Goal: Transaction & Acquisition: Purchase product/service

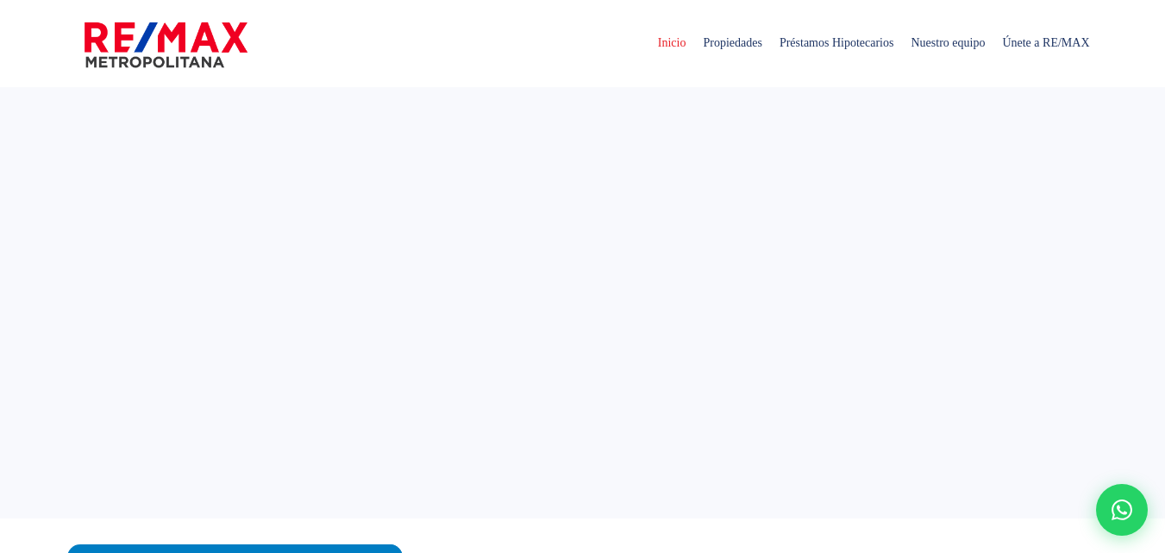
select select
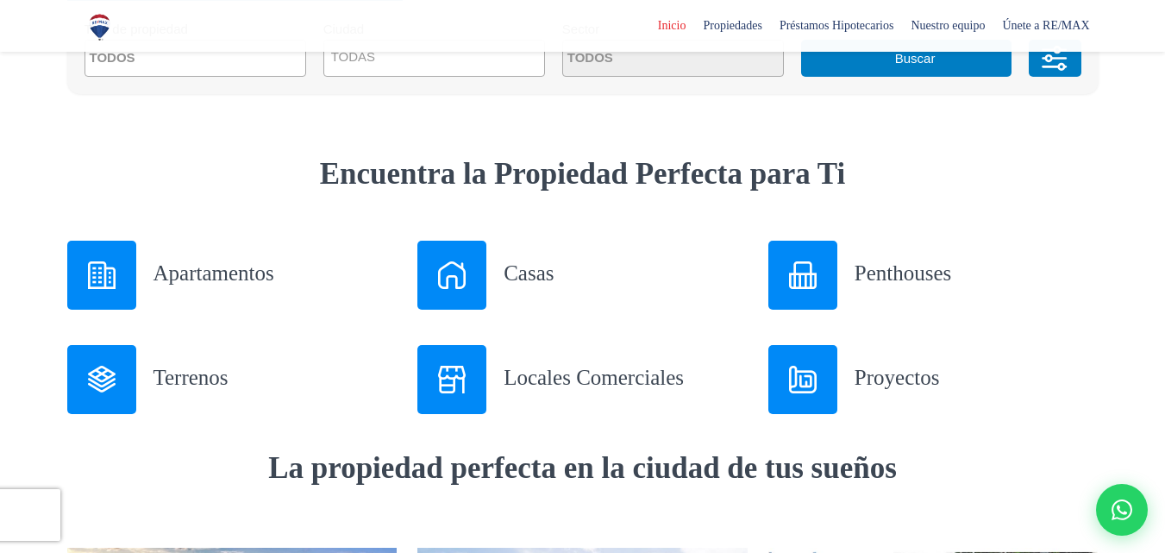
scroll to position [604, 0]
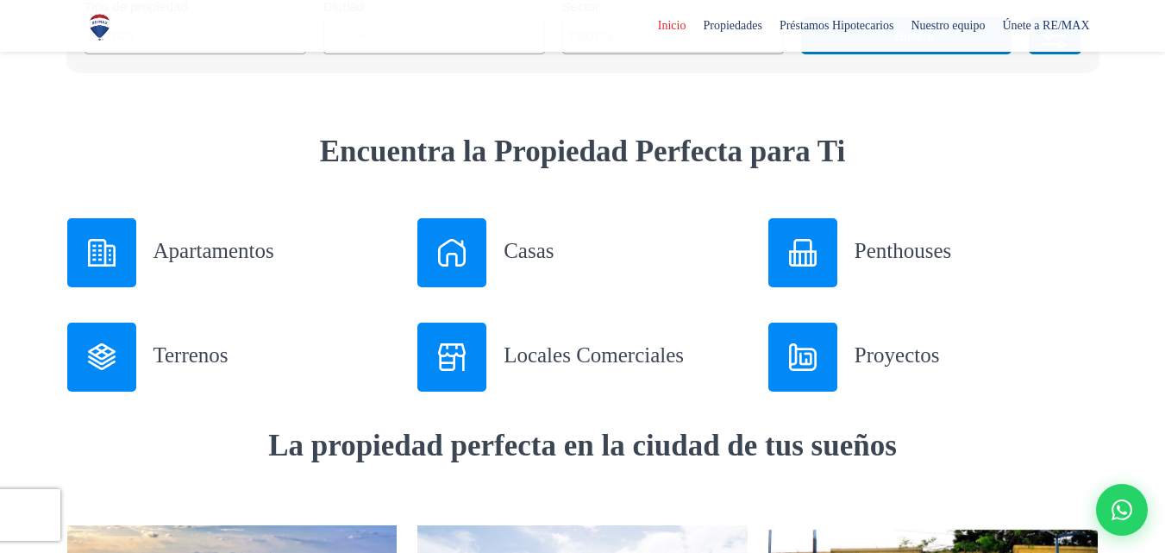
click at [199, 257] on h3 "Apartamentos" at bounding box center [276, 250] width 244 height 30
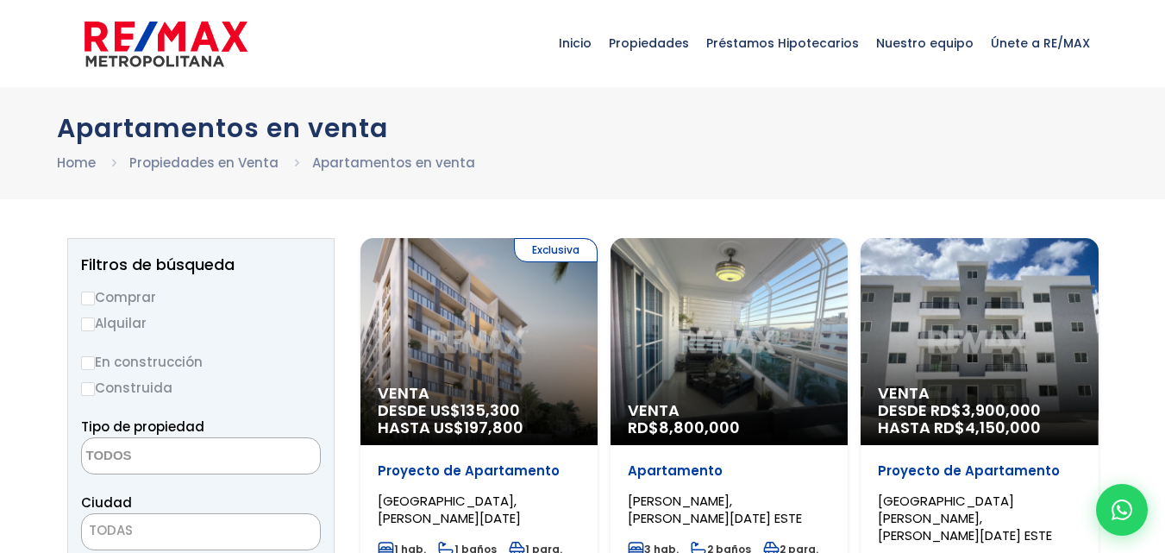
select select
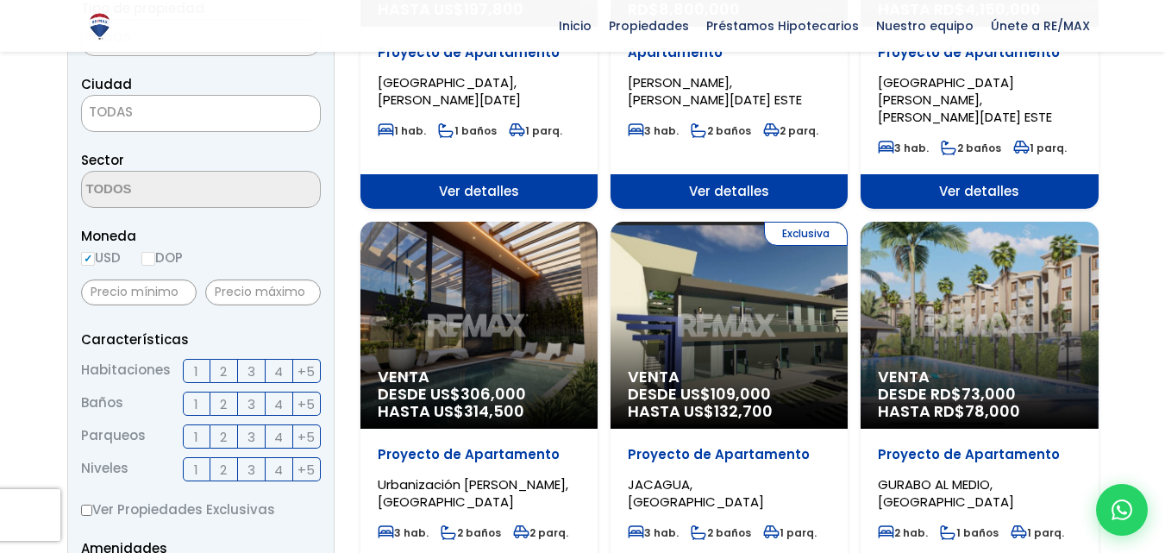
scroll to position [431, 0]
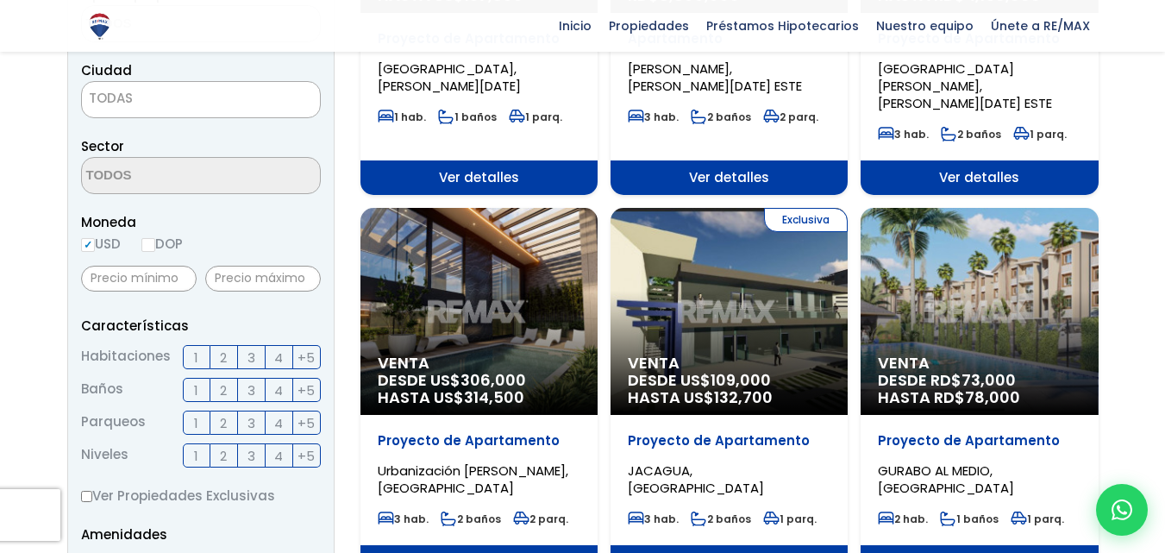
click at [224, 364] on span "2" at bounding box center [223, 358] width 7 height 22
click at [0, 0] on input "2" at bounding box center [0, 0] width 0 height 0
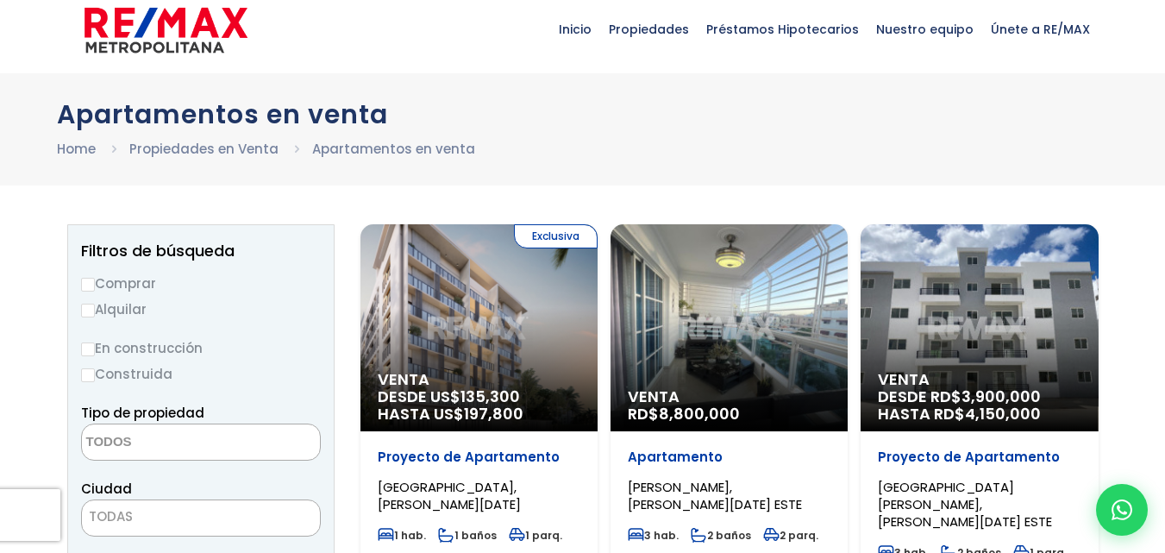
scroll to position [0, 0]
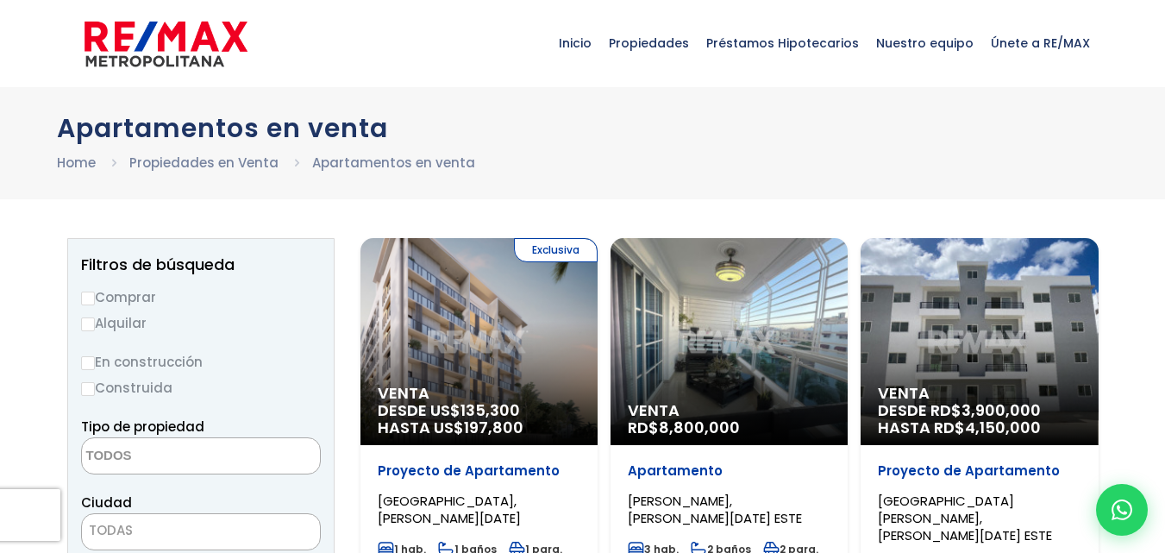
click at [91, 299] on input "Comprar" at bounding box center [88, 299] width 14 height 14
radio input "true"
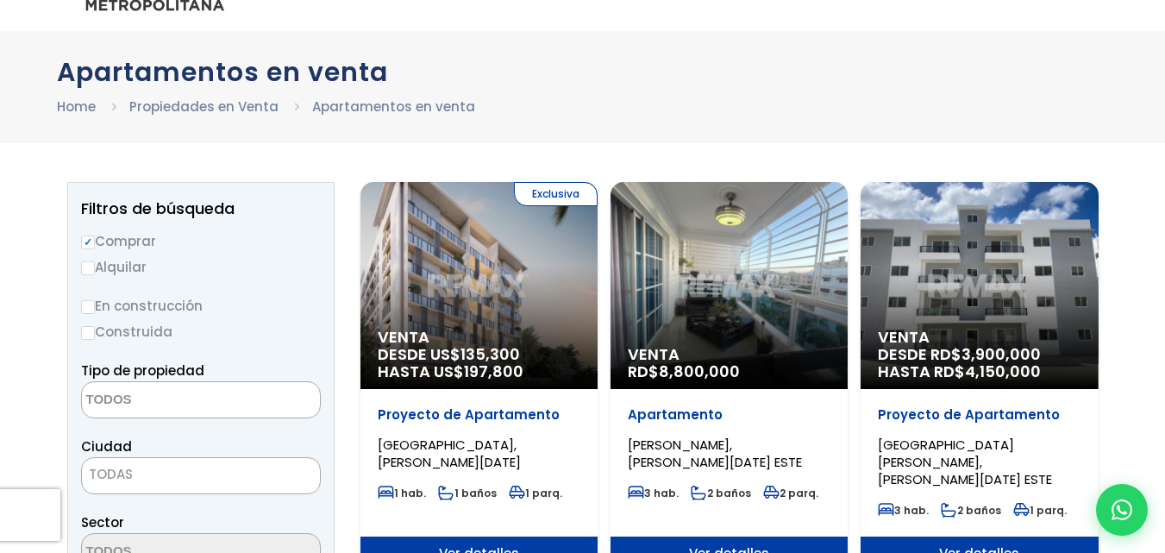
scroll to position [86, 0]
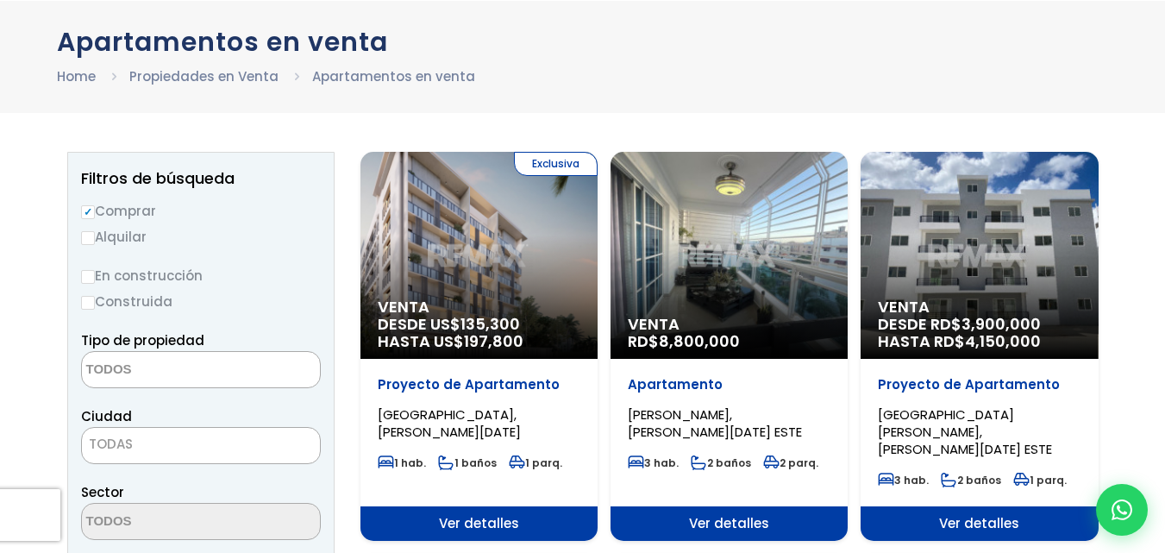
click at [165, 377] on textarea "Search" at bounding box center [165, 370] width 167 height 37
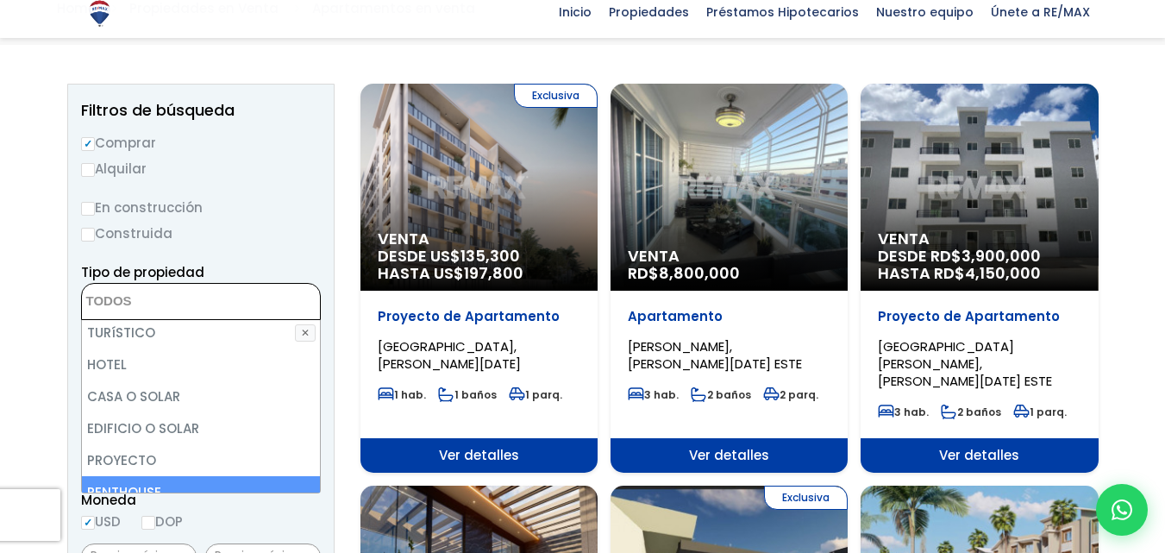
scroll to position [345, 0]
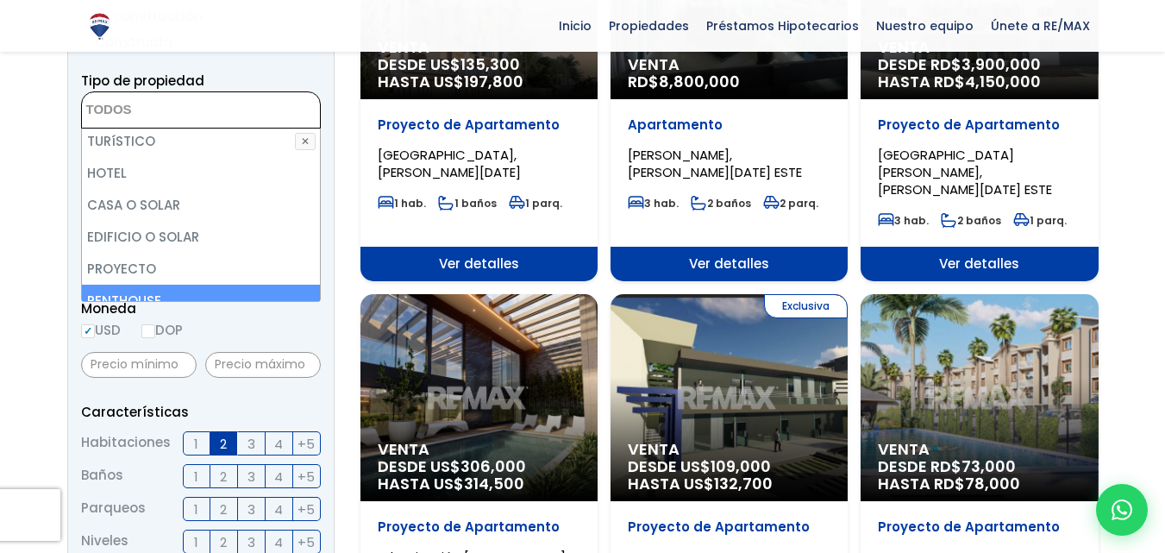
click at [154, 330] on input "DOP" at bounding box center [148, 331] width 14 height 14
radio input "true"
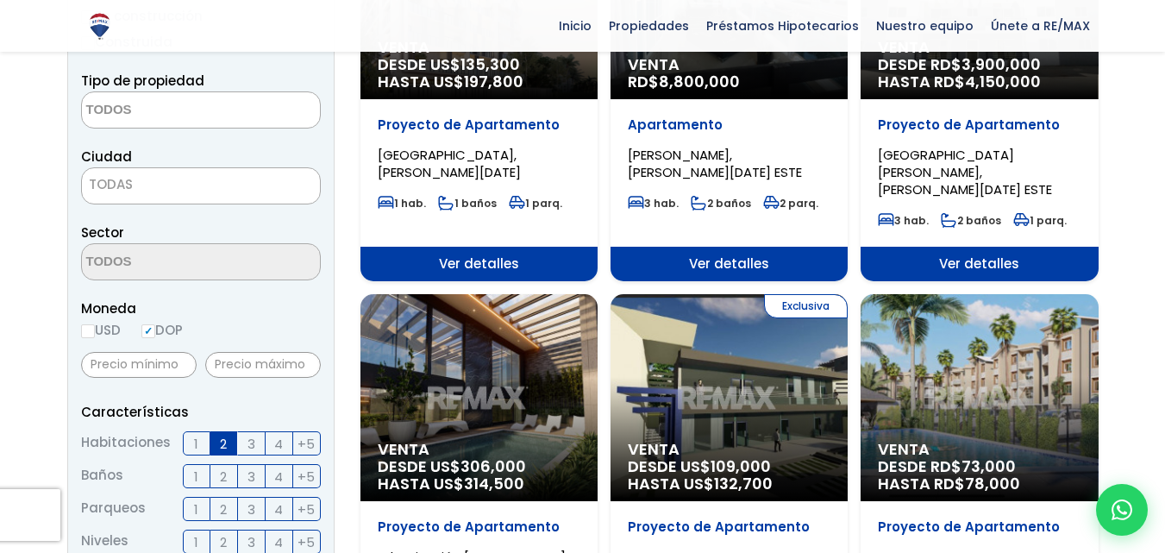
scroll to position [343, 0]
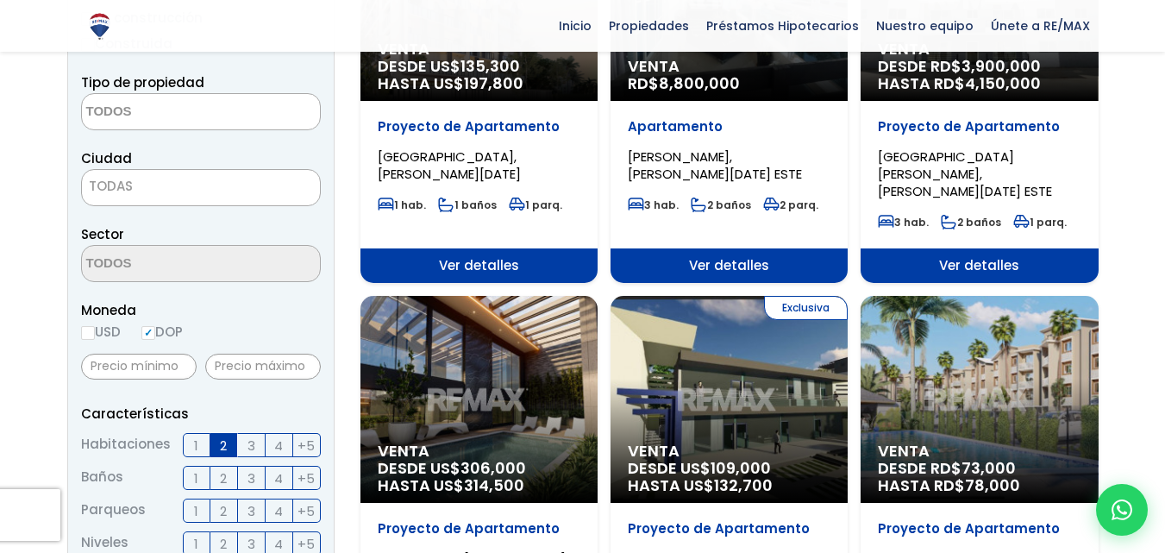
click at [89, 333] on input "USD" at bounding box center [88, 333] width 14 height 14
radio input "true"
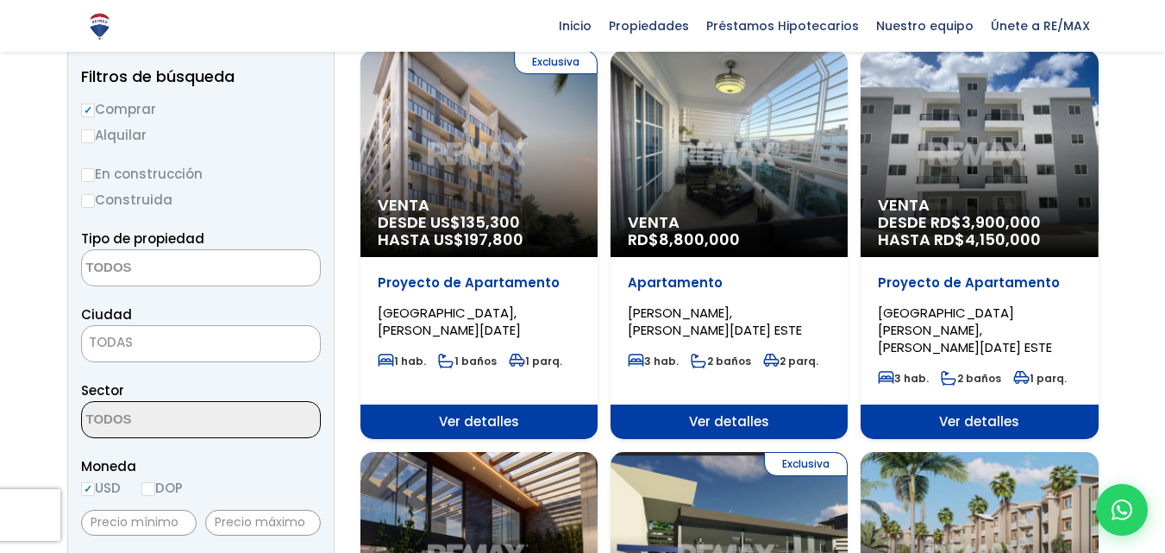
scroll to position [171, 0]
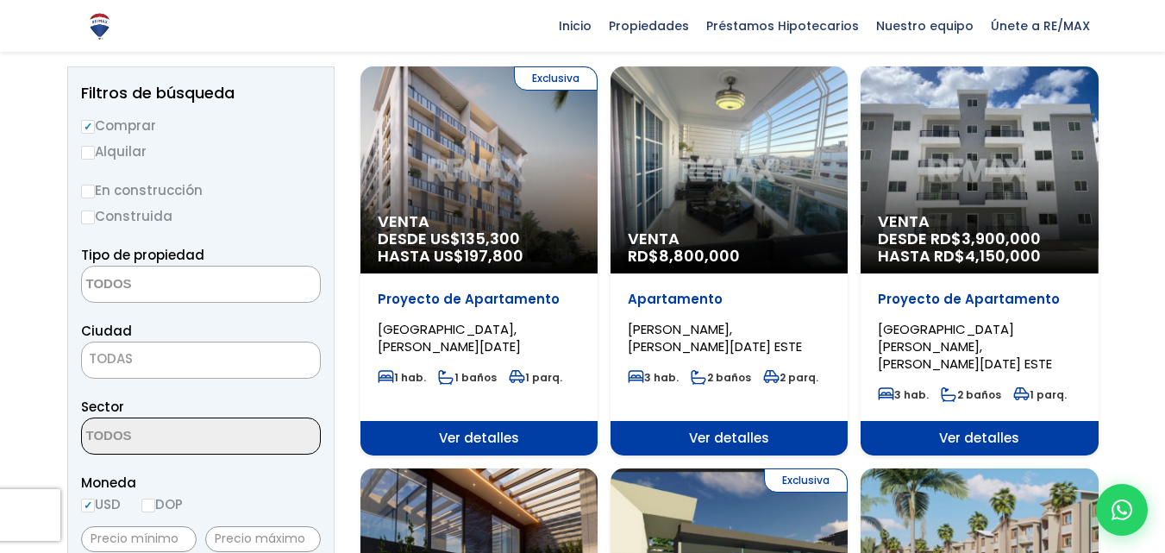
click at [128, 355] on span "TODAS" at bounding box center [111, 358] width 44 height 18
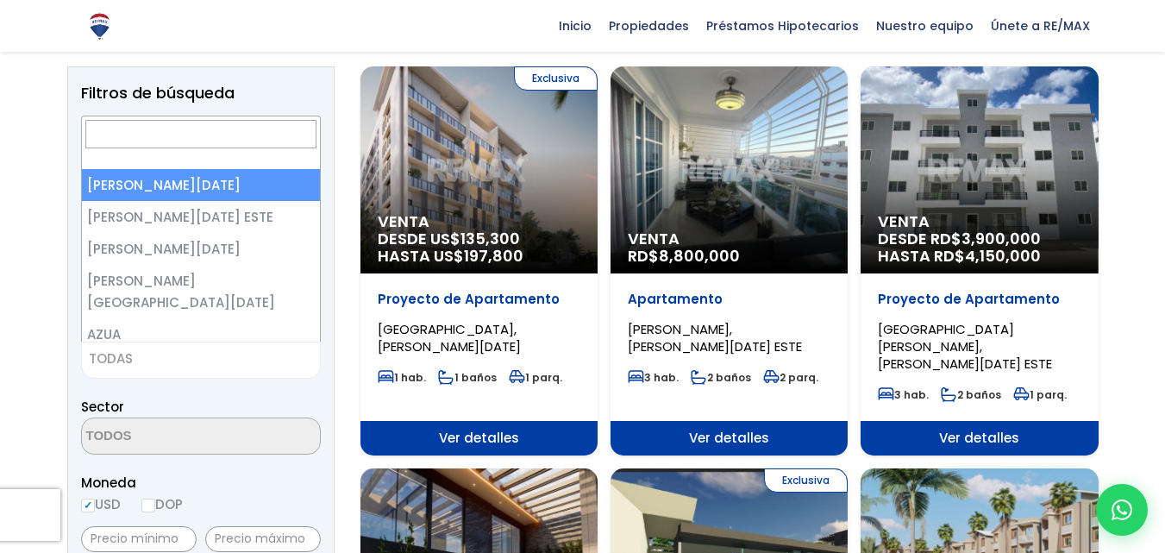
select select "1"
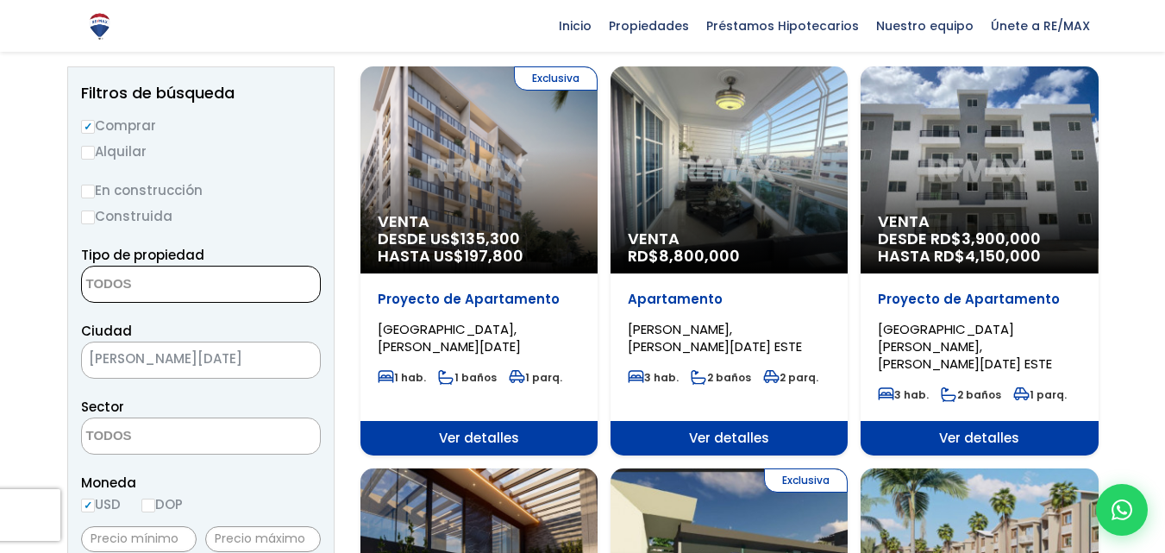
click at [148, 291] on textarea "Search" at bounding box center [165, 285] width 167 height 37
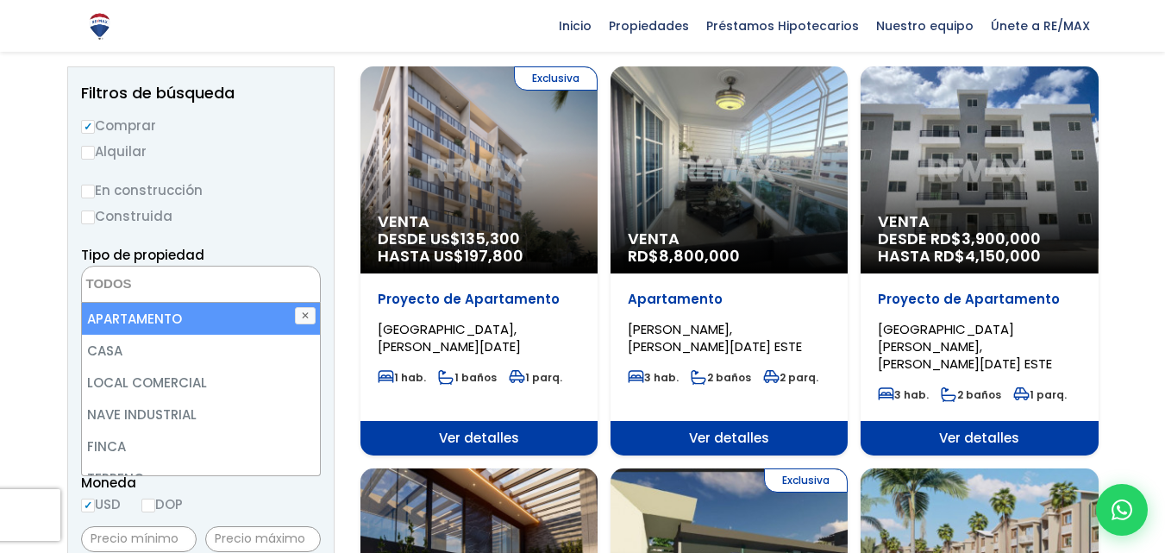
click at [159, 319] on li "APARTAMENTO" at bounding box center [201, 319] width 238 height 32
select select "apartment"
click at [159, 322] on li "APARTAMENTO" at bounding box center [201, 319] width 238 height 32
click at [162, 326] on li "APARTAMENTO" at bounding box center [201, 319] width 238 height 32
select select "apartment"
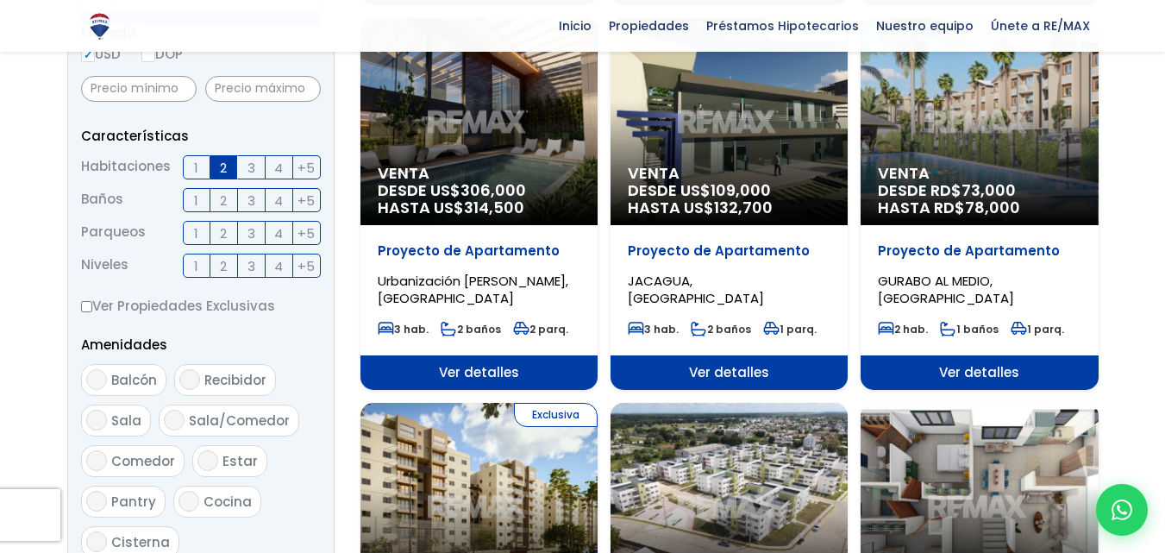
scroll to position [861, 0]
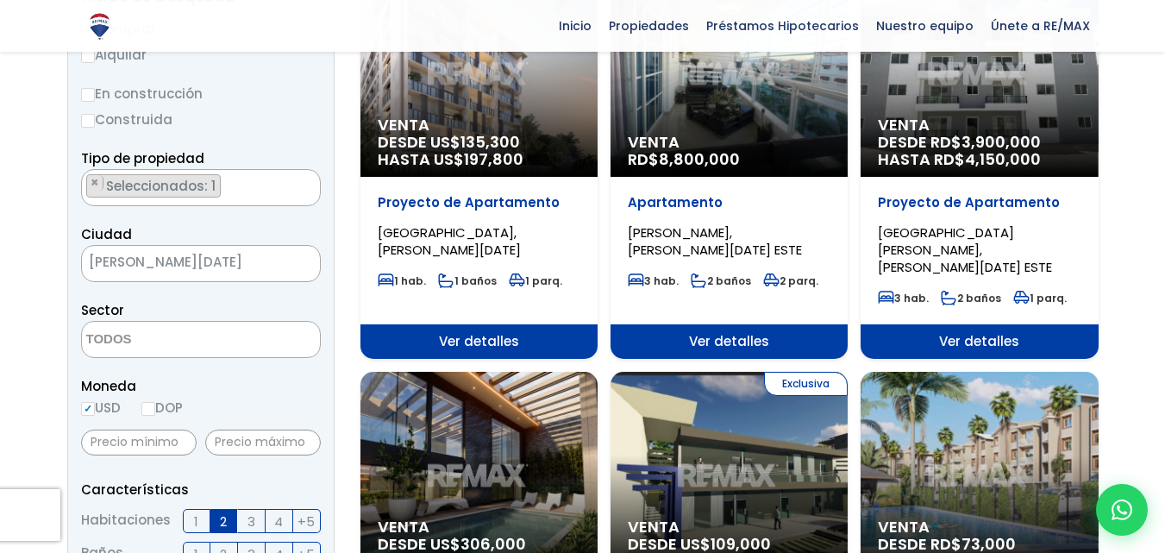
scroll to position [127, 0]
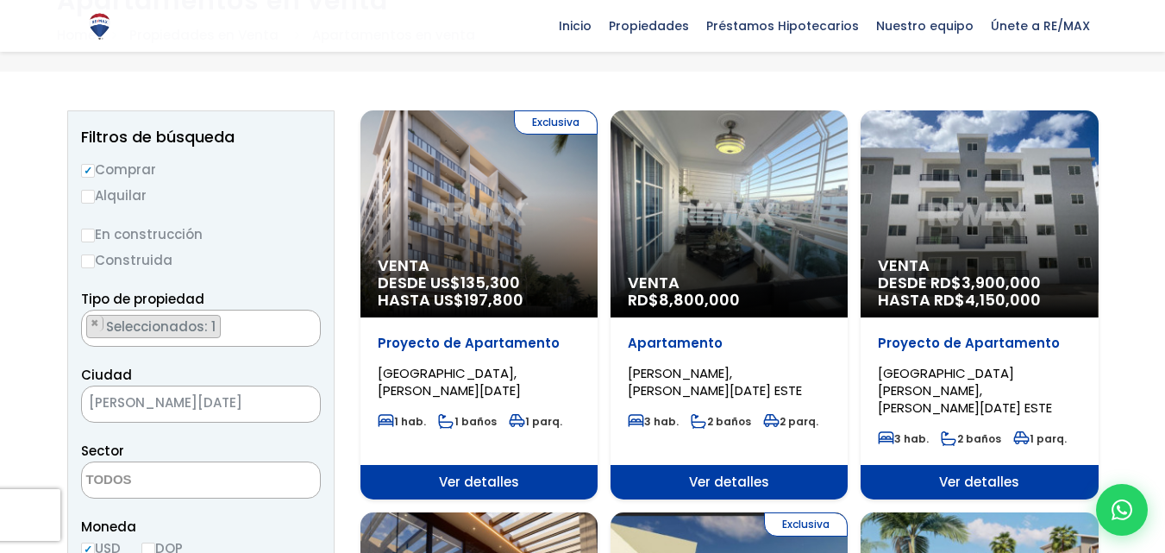
click at [90, 240] on input "En construcción" at bounding box center [88, 236] width 14 height 14
radio input "true"
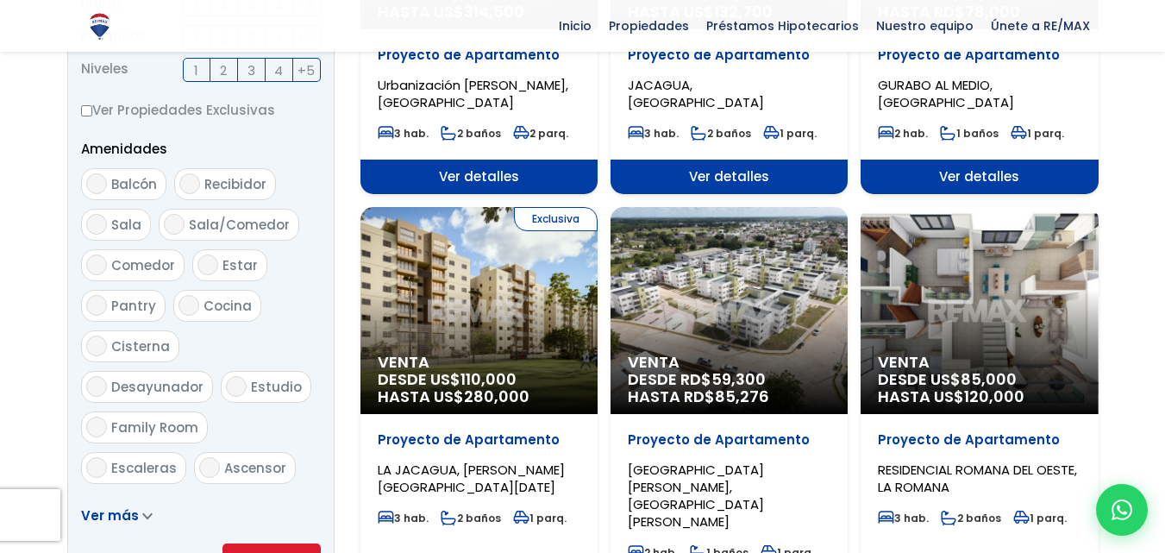
scroll to position [1162, 0]
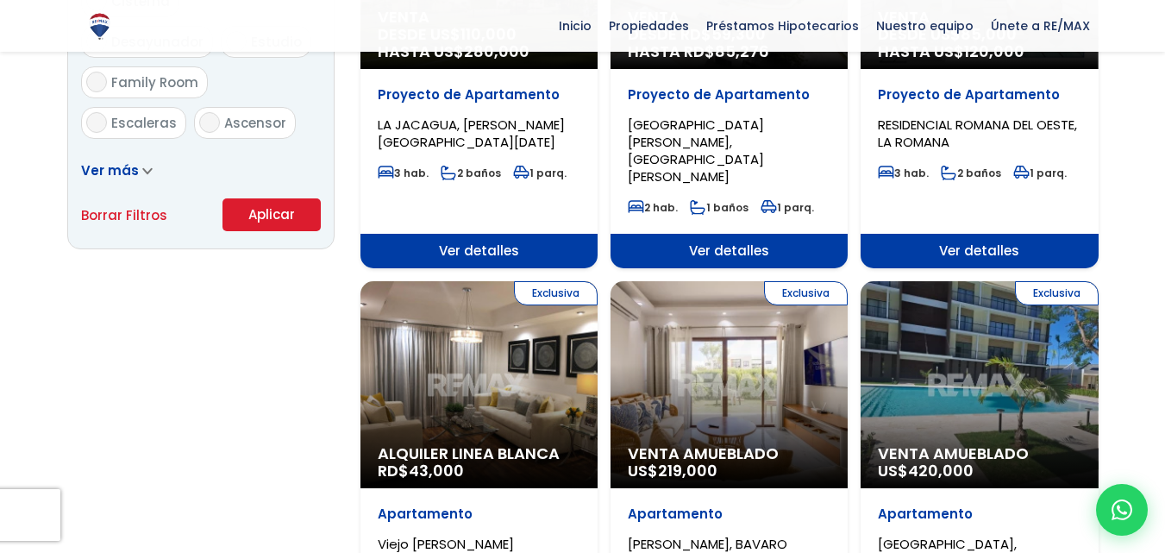
click at [267, 221] on button "Aplicar" at bounding box center [272, 214] width 98 height 33
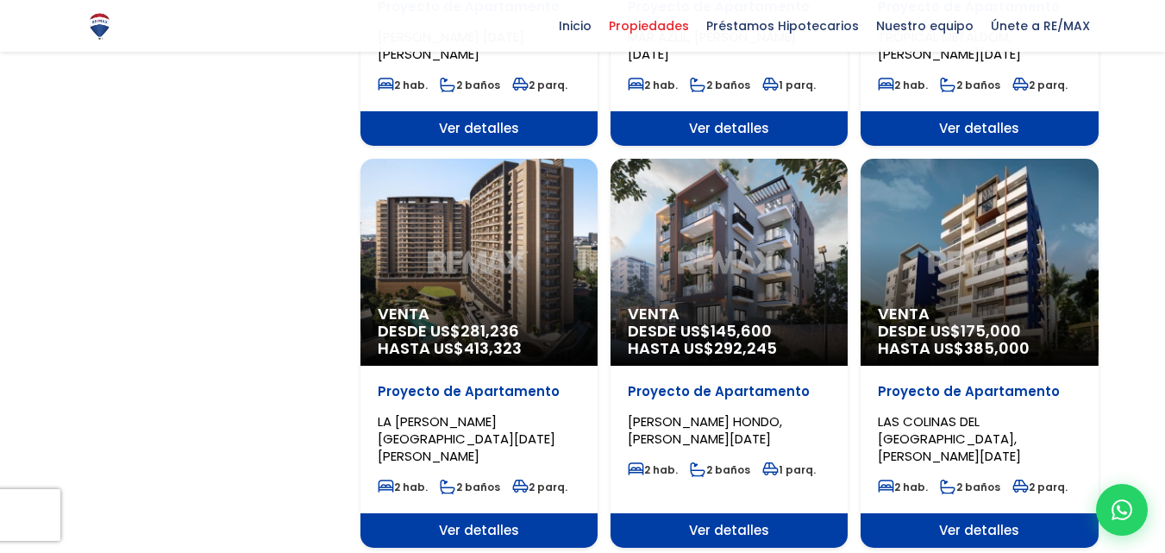
scroll to position [1725, 0]
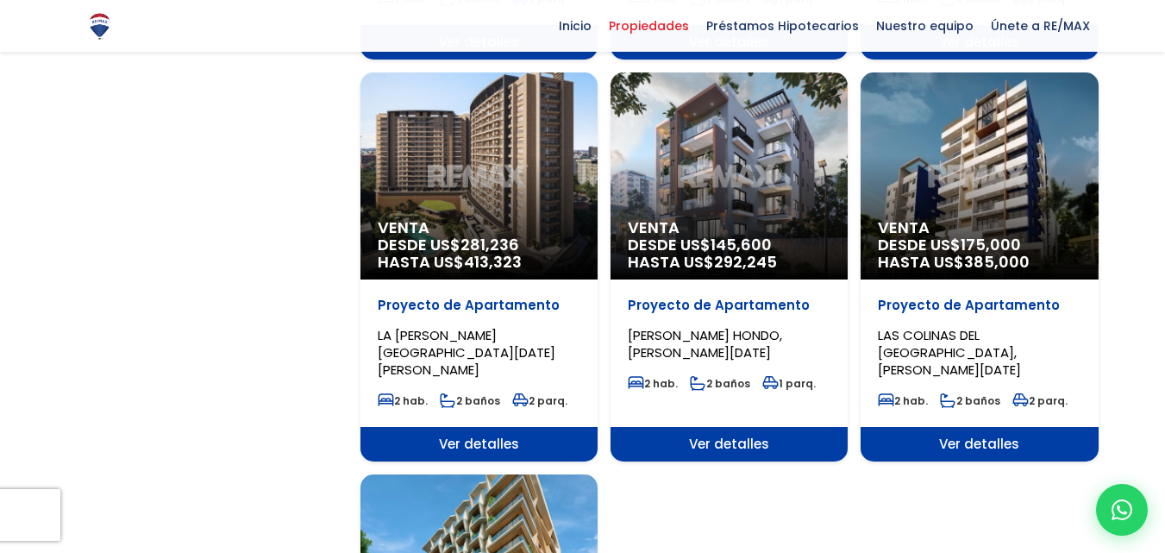
click at [975, 326] on span "LAS COLINAS DEL SEMINARIO I, SANTO DOMINGO DE GUZMÁN" at bounding box center [949, 352] width 143 height 53
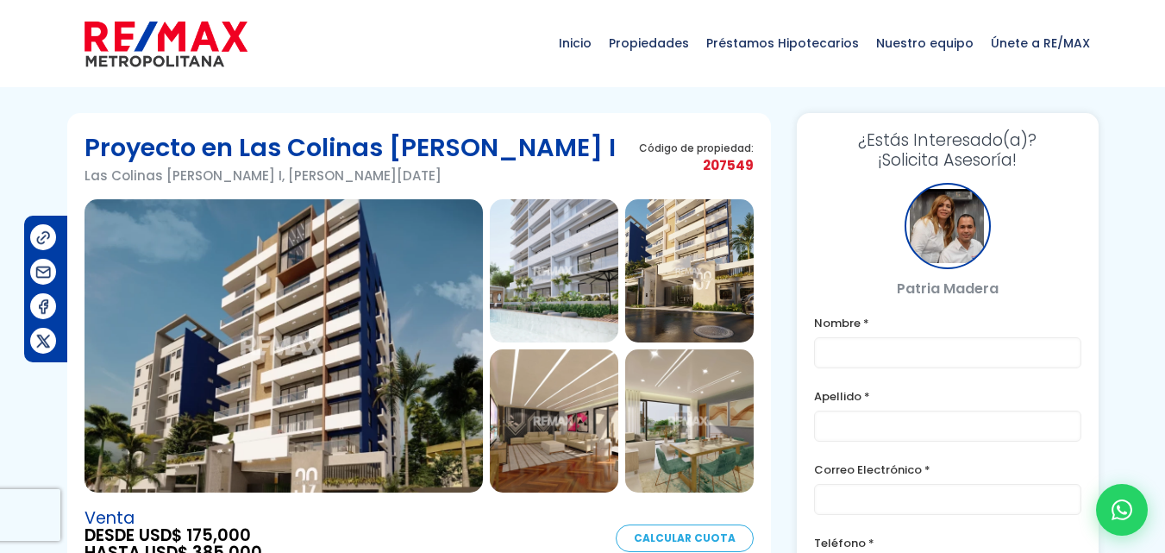
click at [528, 303] on img at bounding box center [554, 270] width 129 height 143
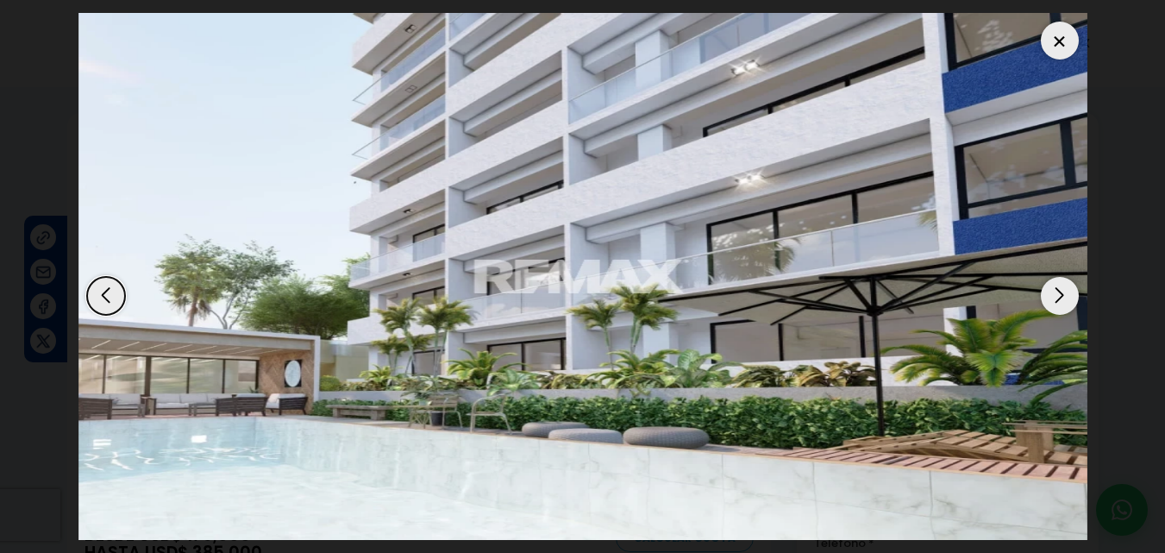
click at [1063, 305] on div "Next slide" at bounding box center [1060, 296] width 38 height 38
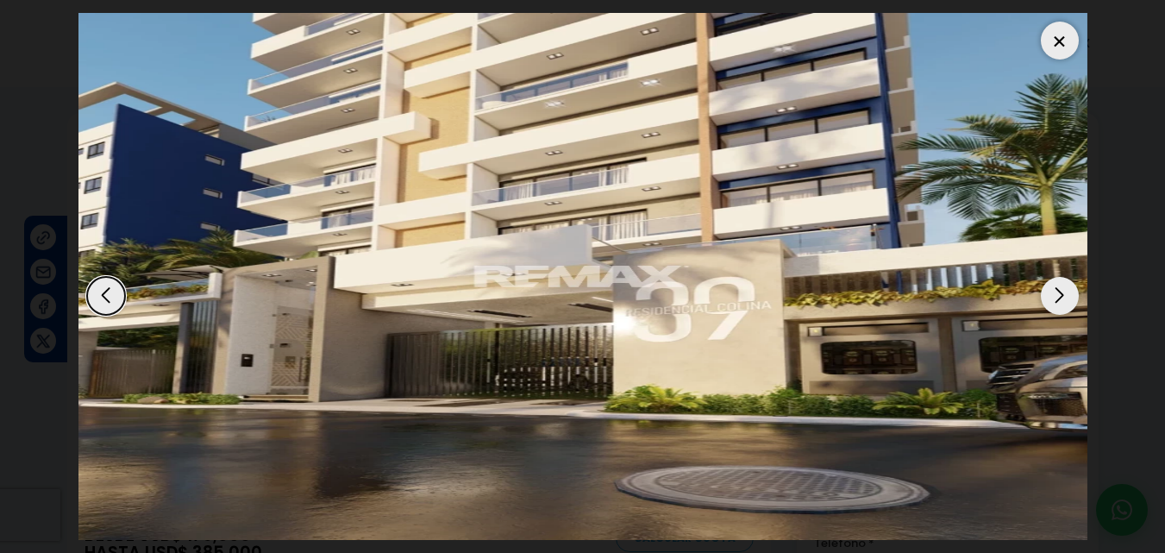
click at [1063, 305] on div "Next slide" at bounding box center [1060, 296] width 38 height 38
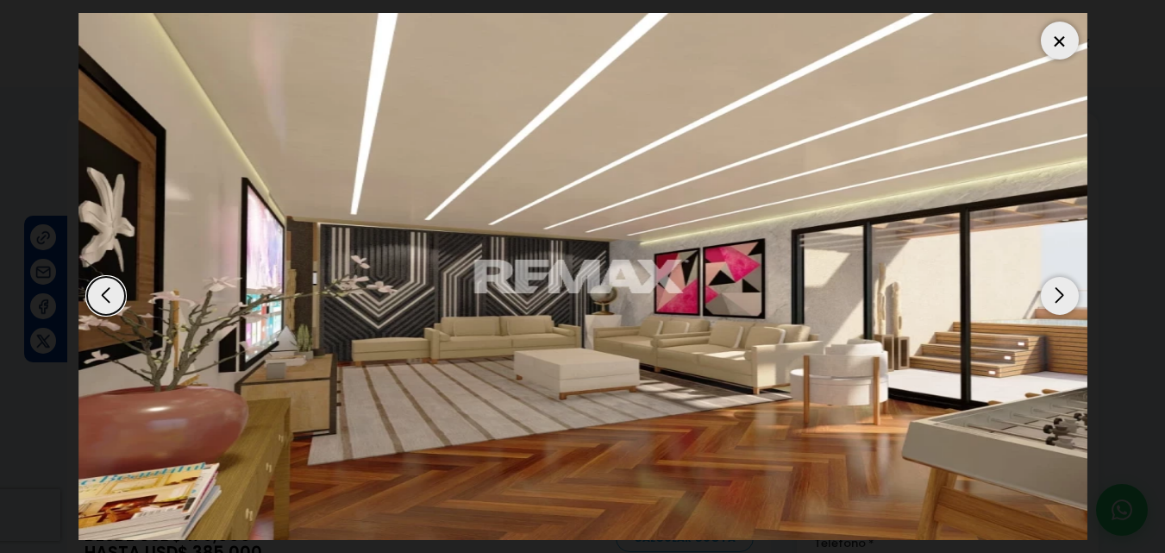
click at [1063, 305] on div "Next slide" at bounding box center [1060, 296] width 38 height 38
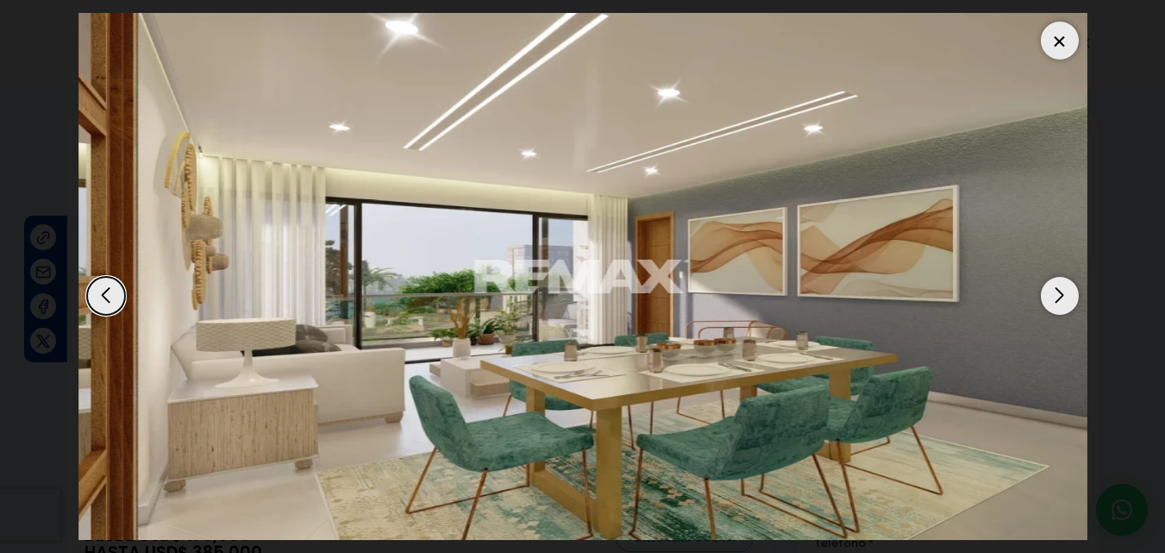
click at [1063, 305] on div "Next slide" at bounding box center [1060, 296] width 38 height 38
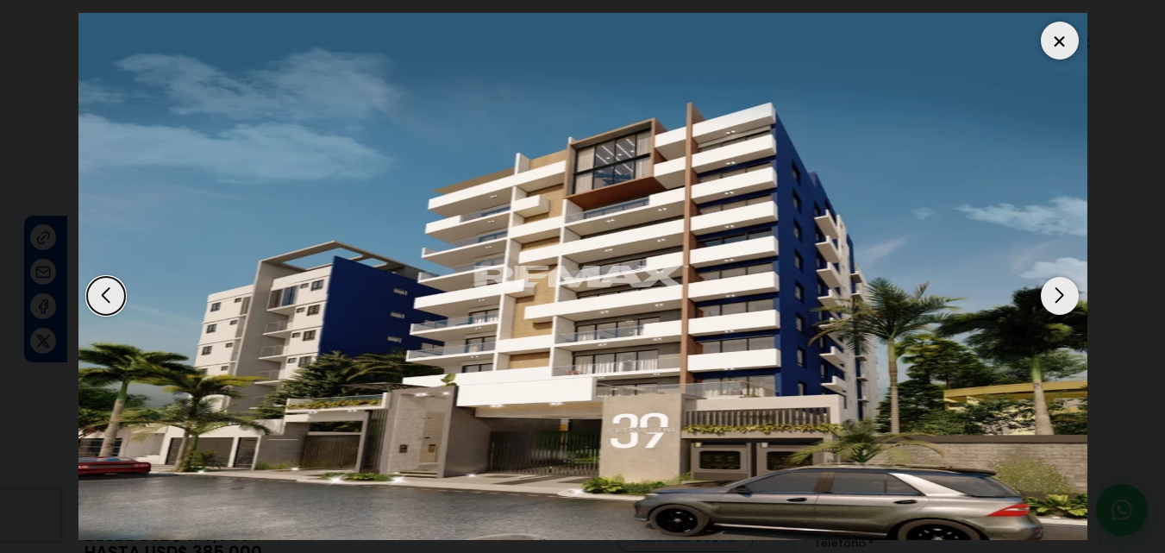
click at [1063, 305] on div "Next slide" at bounding box center [1060, 296] width 38 height 38
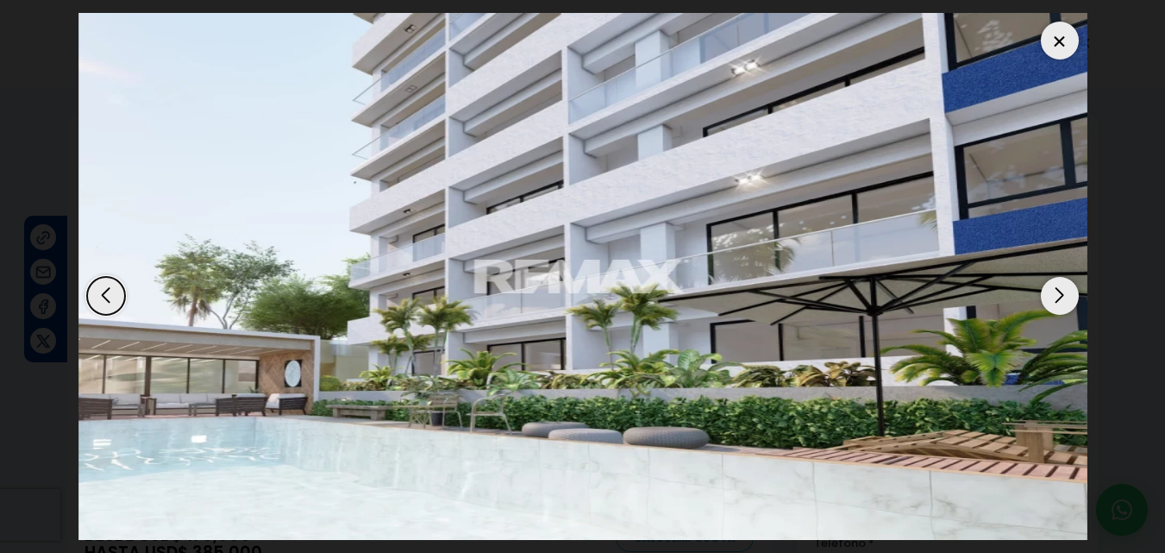
click at [1063, 305] on div "Next slide" at bounding box center [1060, 296] width 38 height 38
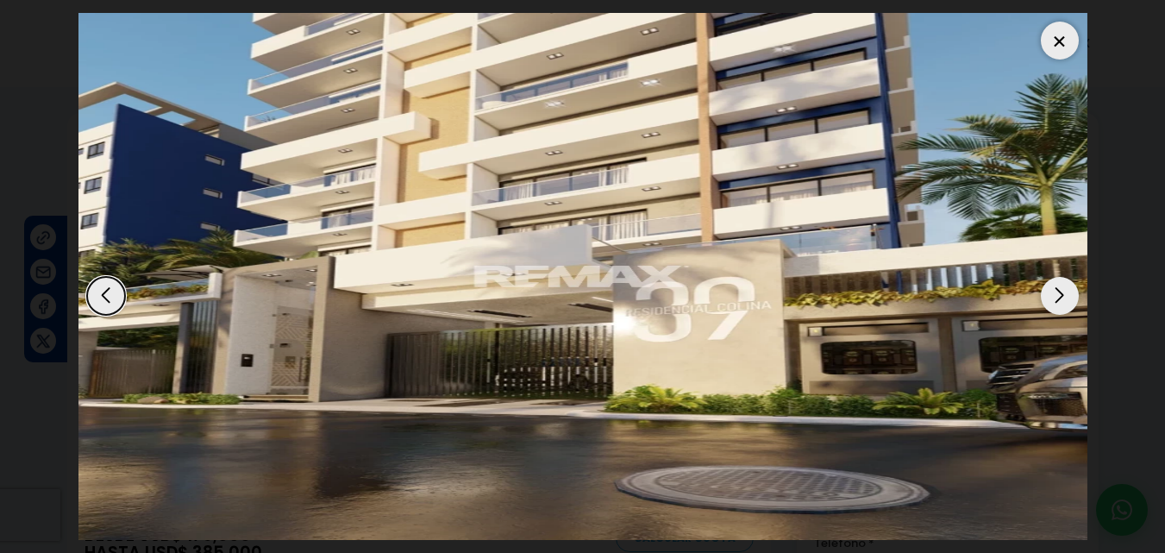
click at [104, 298] on div "Previous slide" at bounding box center [106, 296] width 38 height 38
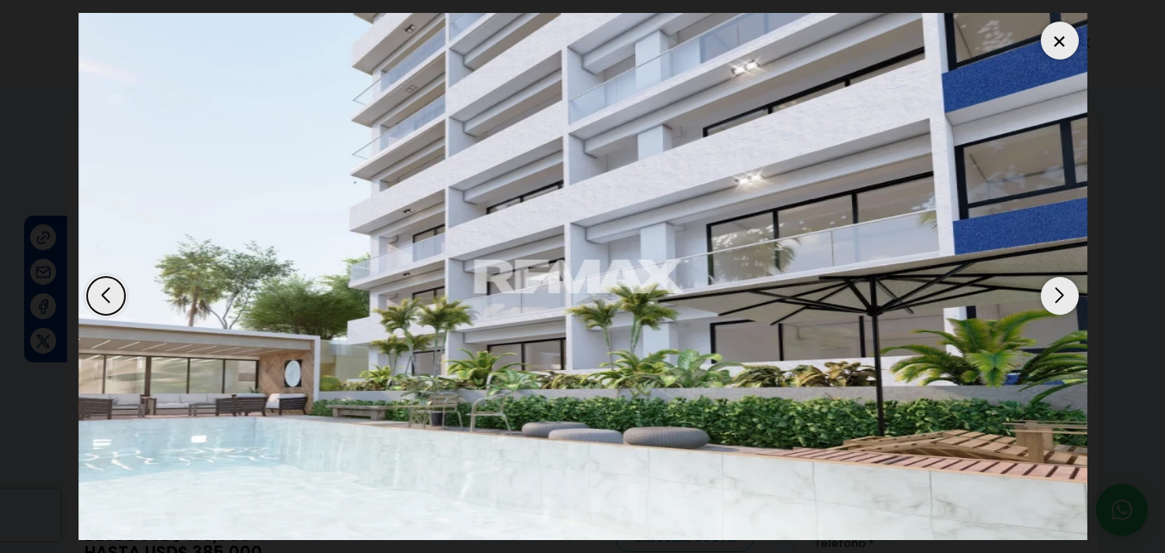
click at [1058, 41] on div at bounding box center [1060, 41] width 38 height 38
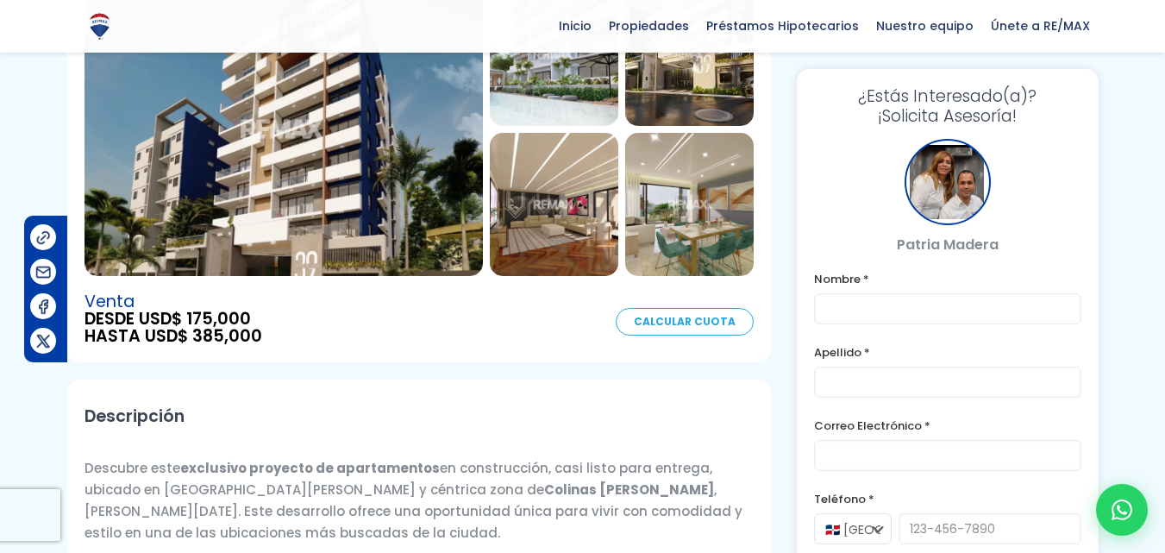
scroll to position [173, 0]
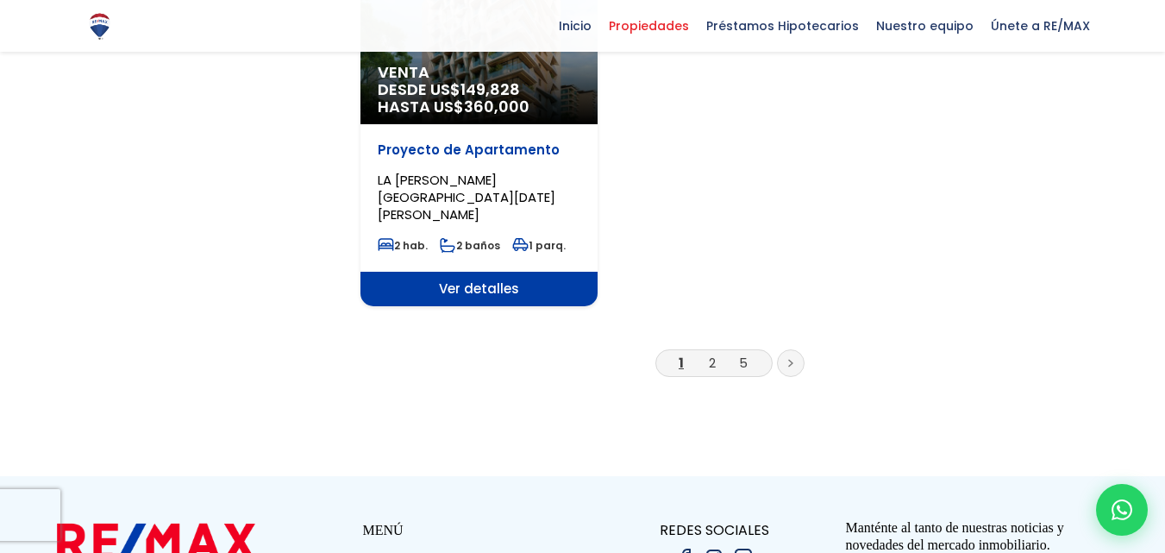
scroll to position [2329, 0]
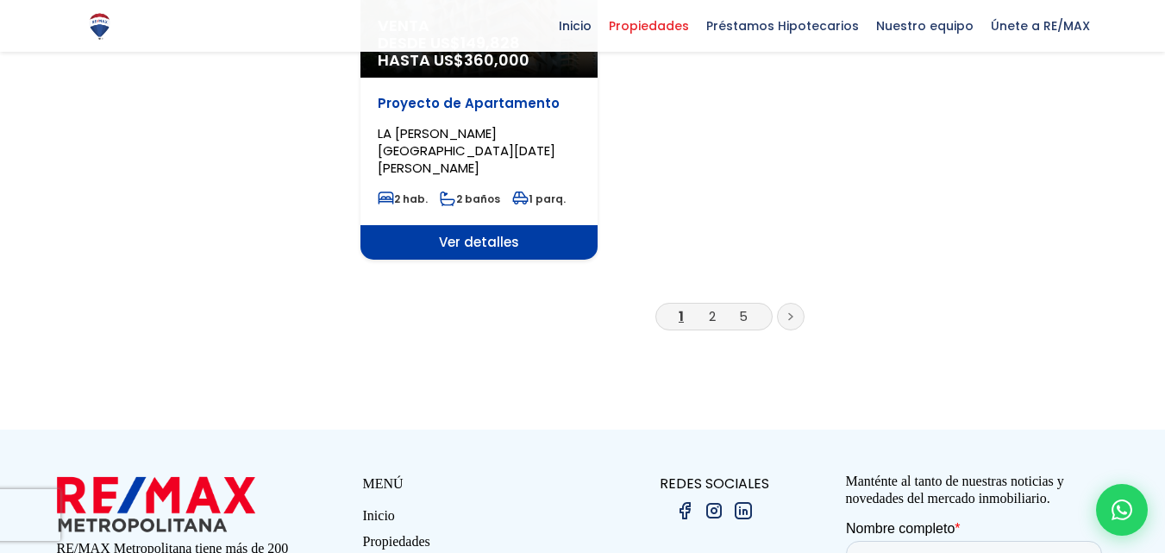
click at [717, 305] on li "2" at bounding box center [713, 316] width 28 height 22
click at [713, 307] on link "2" at bounding box center [712, 316] width 7 height 18
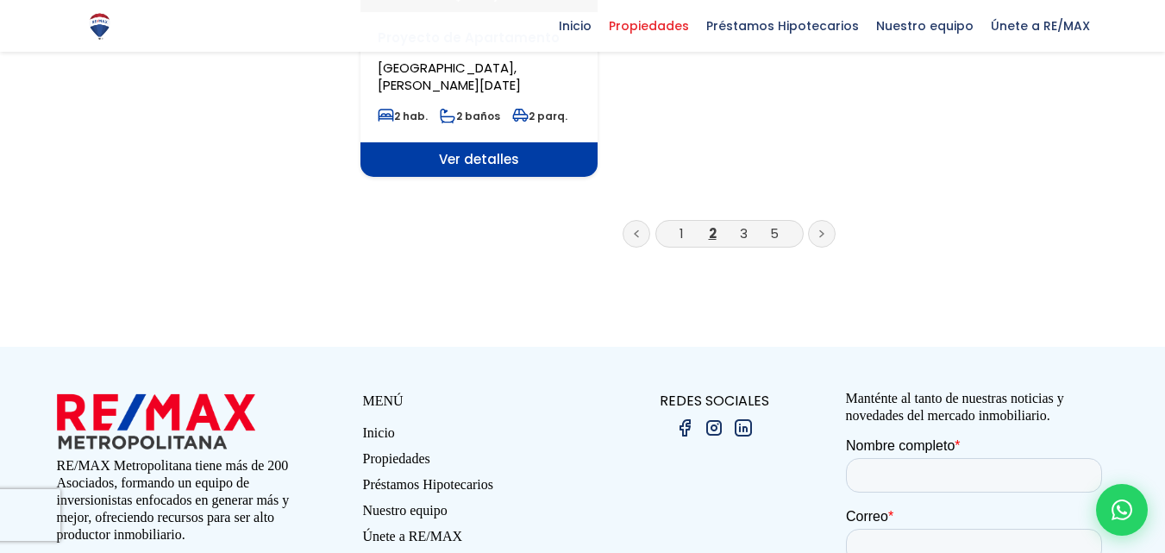
scroll to position [2415, 0]
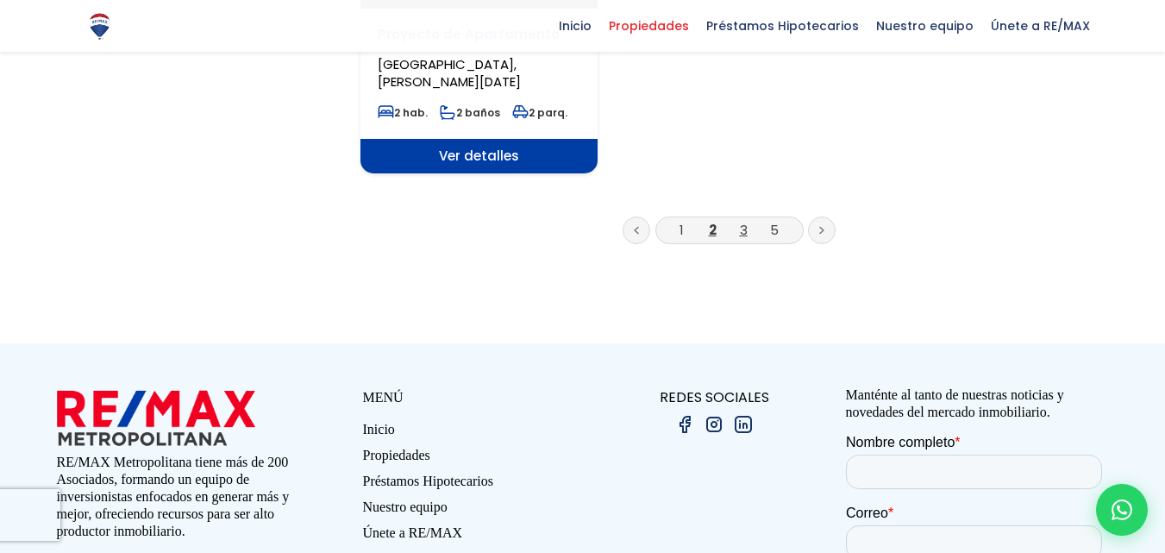
click at [745, 221] on link "3" at bounding box center [744, 230] width 8 height 18
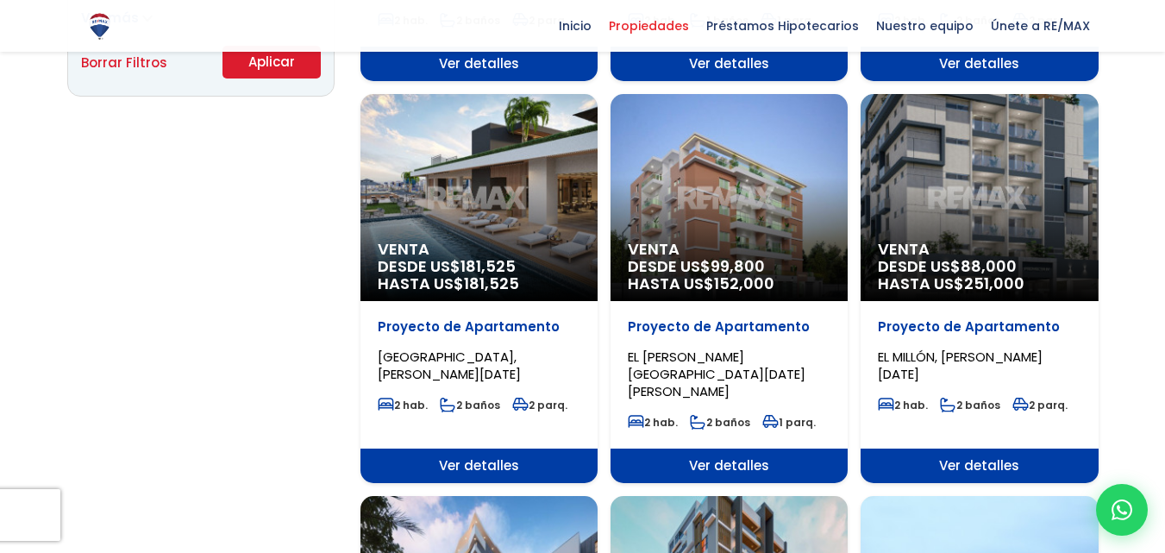
scroll to position [1294, 0]
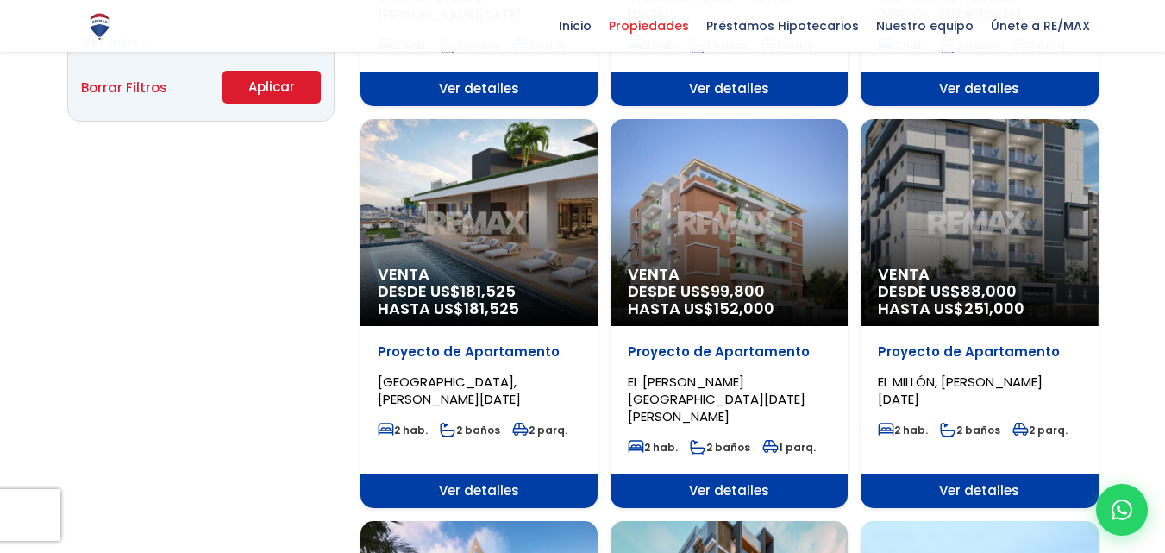
click at [1028, 231] on div "Venta DESDE US$ 88,000 HASTA US$ 251,000" at bounding box center [979, 222] width 237 height 207
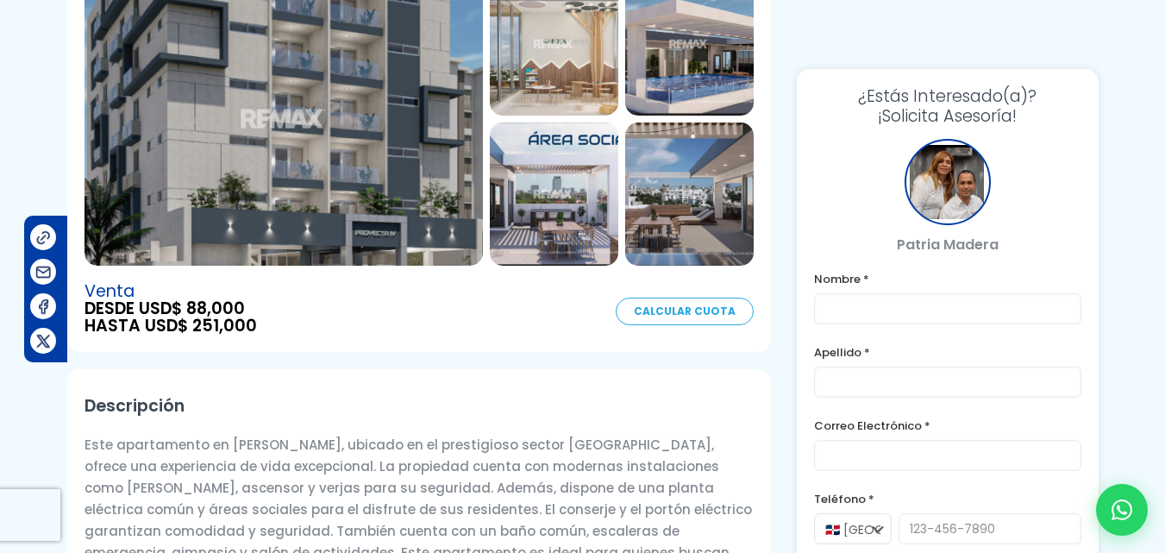
scroll to position [23, 0]
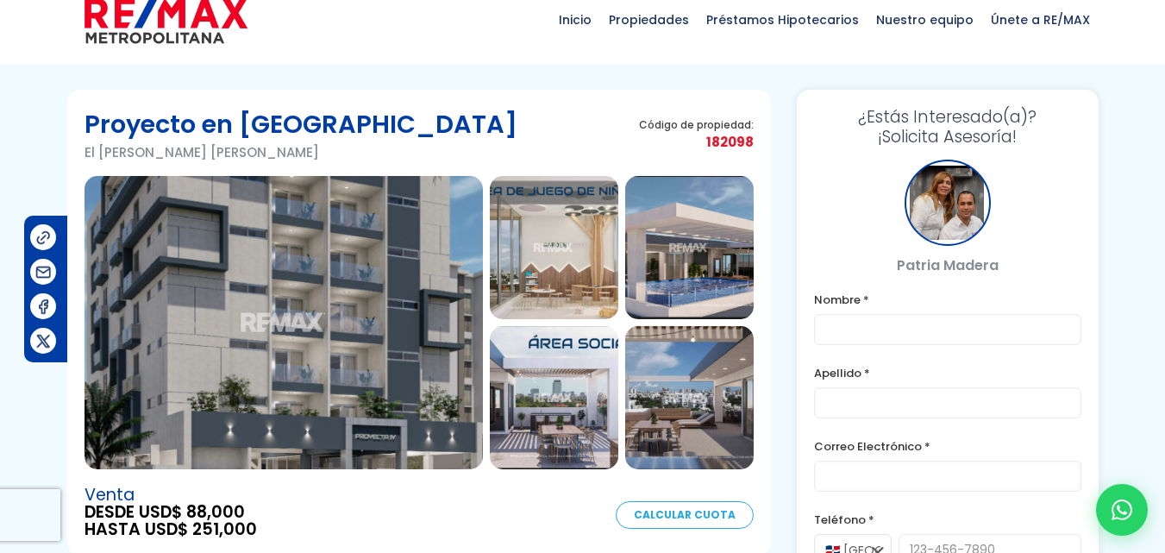
click at [579, 274] on img at bounding box center [554, 247] width 129 height 143
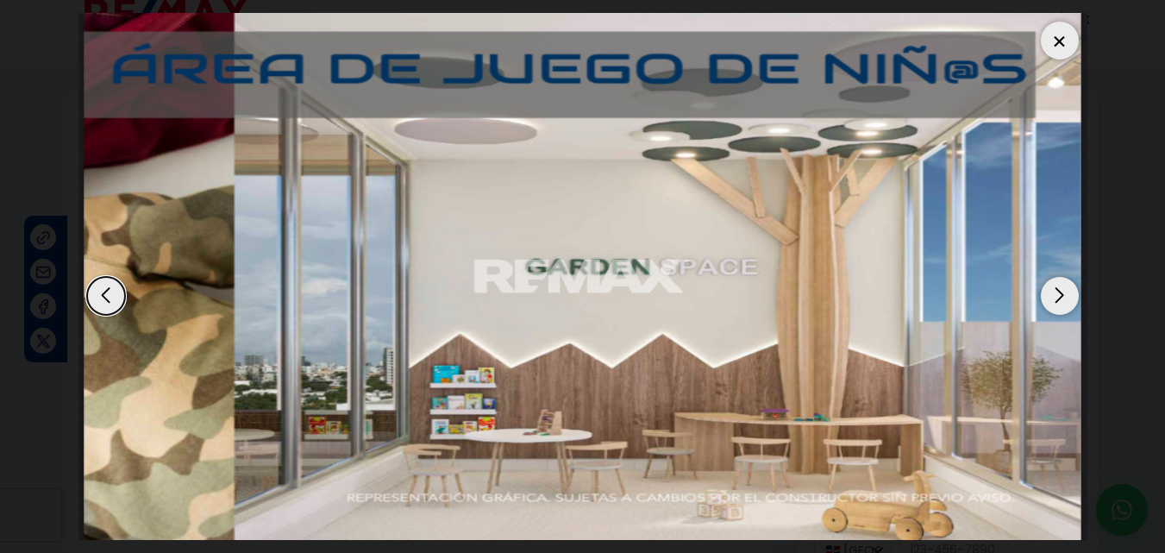
click at [1058, 305] on div "Next slide" at bounding box center [1060, 296] width 38 height 38
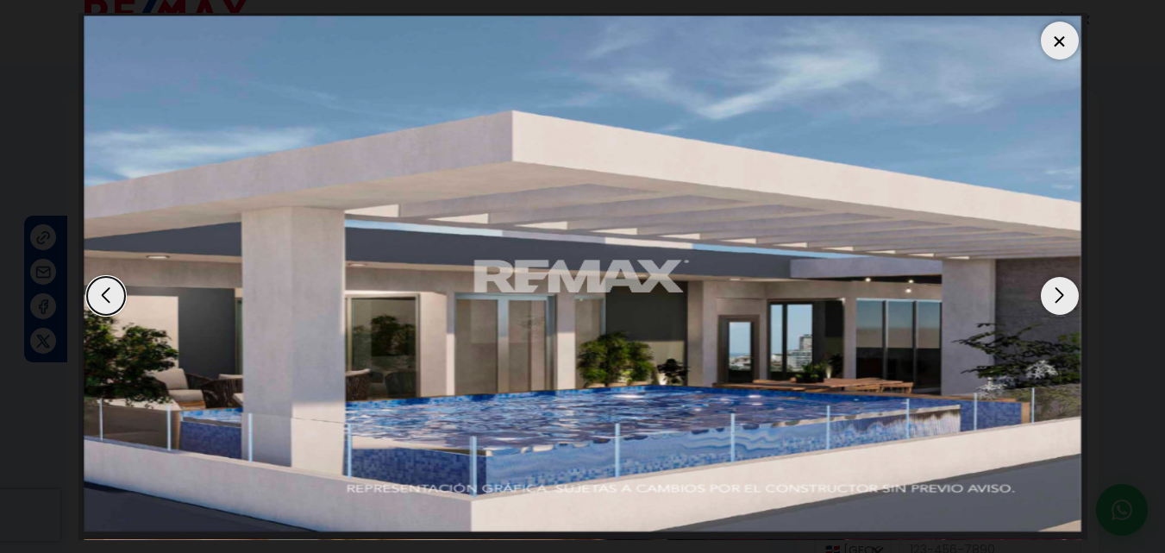
click at [1058, 305] on div "Next slide" at bounding box center [1060, 296] width 38 height 38
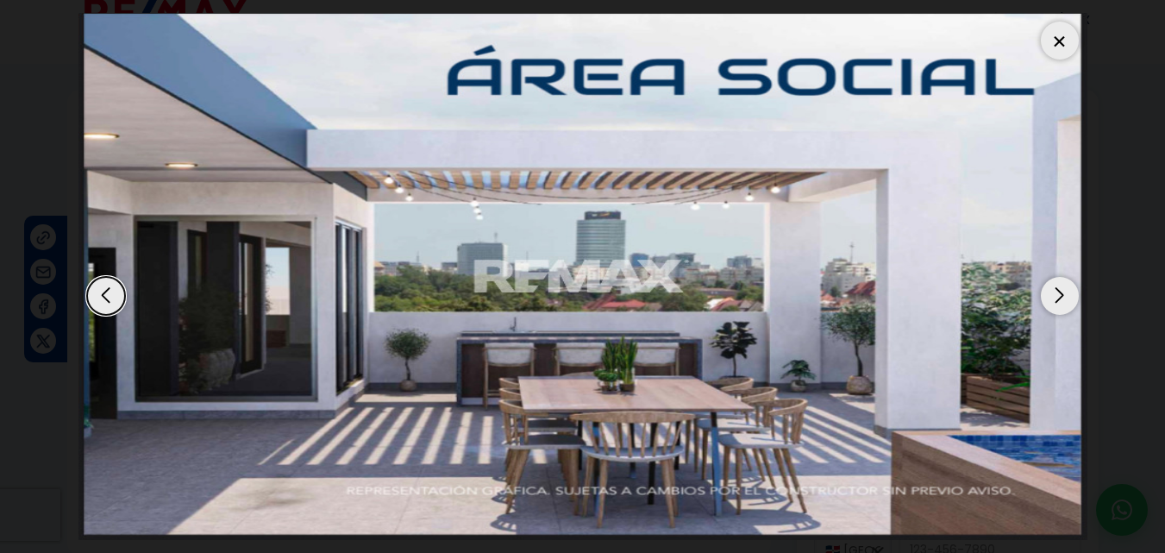
click at [1058, 305] on div "Next slide" at bounding box center [1060, 296] width 38 height 38
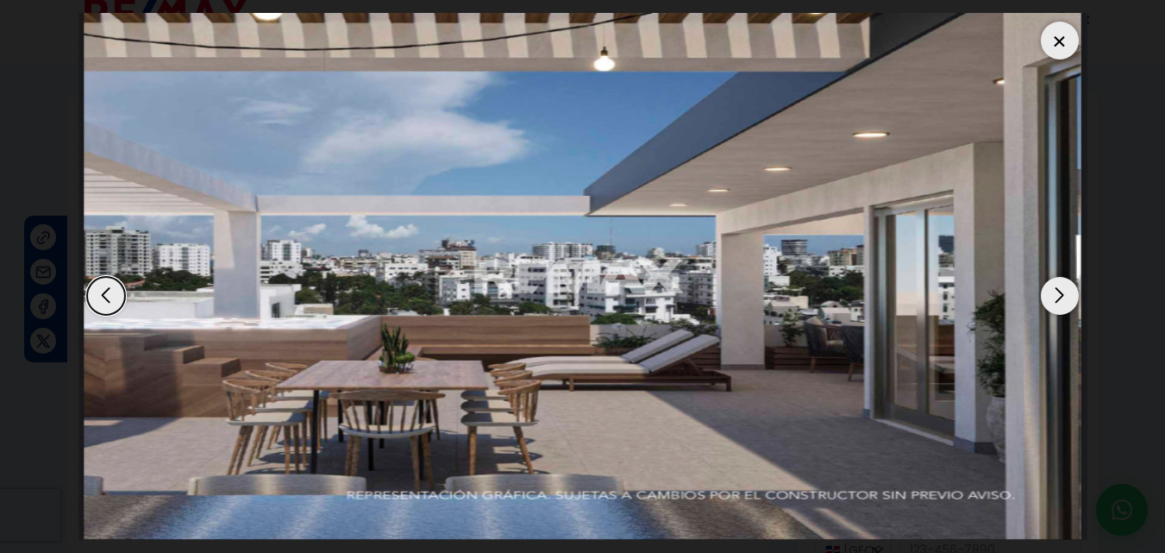
click at [1058, 305] on div "Next slide" at bounding box center [1060, 296] width 38 height 38
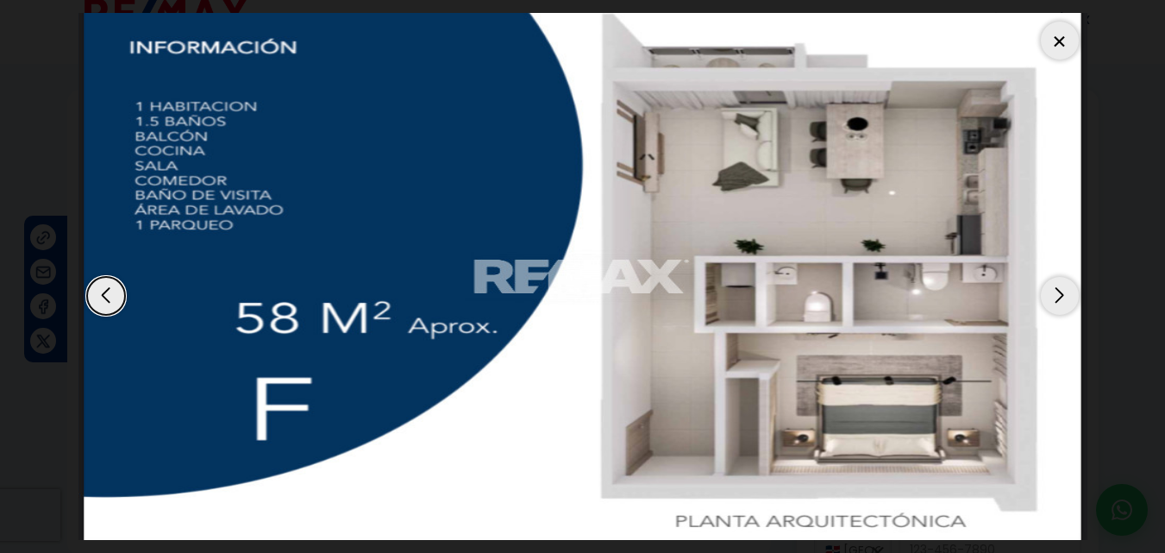
click at [1058, 305] on div "Next slide" at bounding box center [1060, 296] width 38 height 38
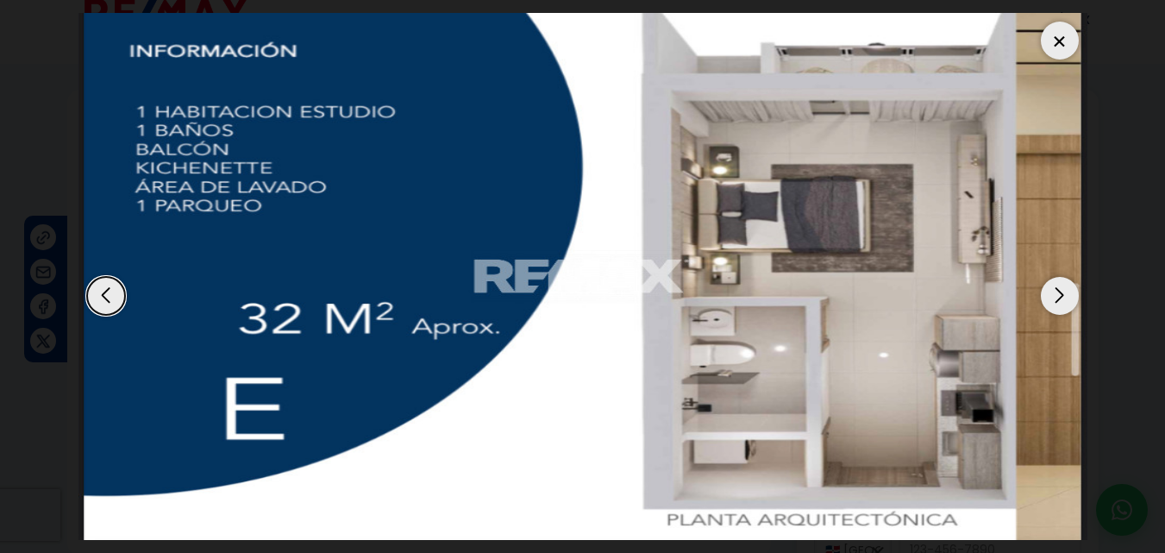
click at [116, 302] on div "Previous slide" at bounding box center [106, 296] width 38 height 38
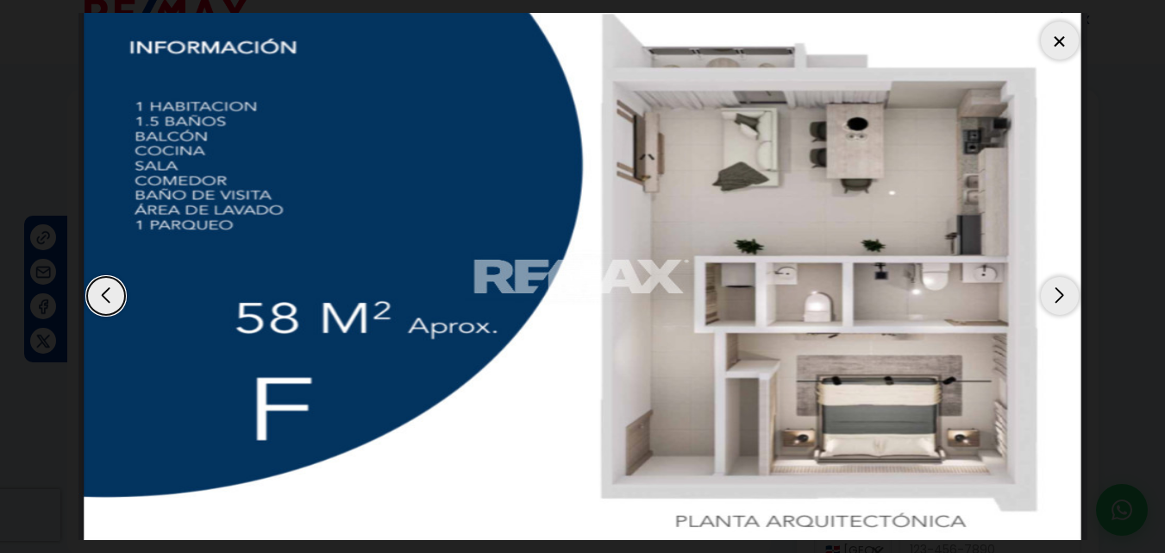
click at [1064, 294] on div "Next slide" at bounding box center [1060, 296] width 38 height 38
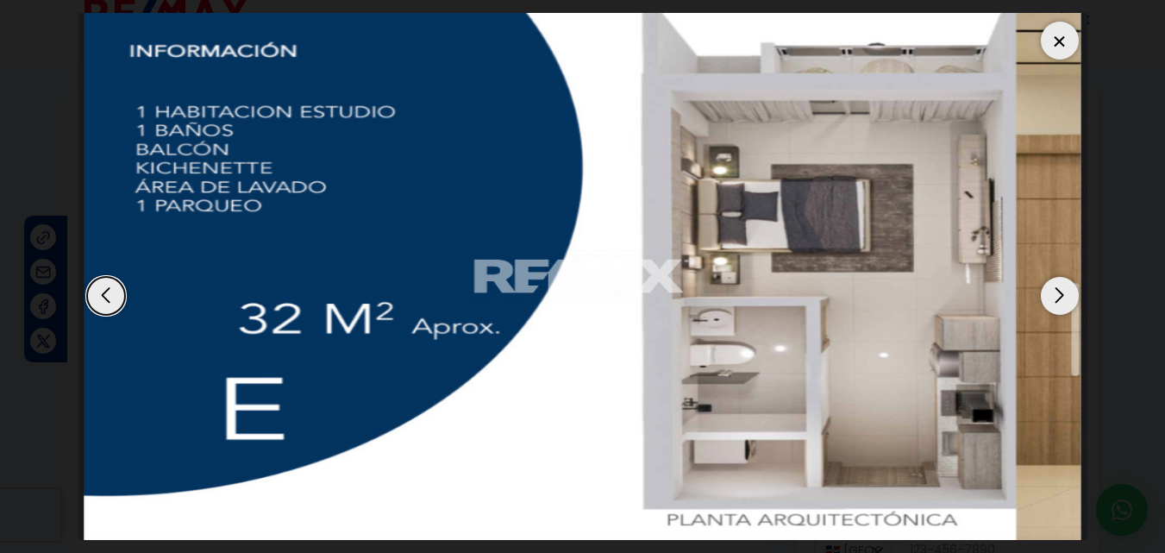
click at [1064, 294] on div "Next slide" at bounding box center [1060, 296] width 38 height 38
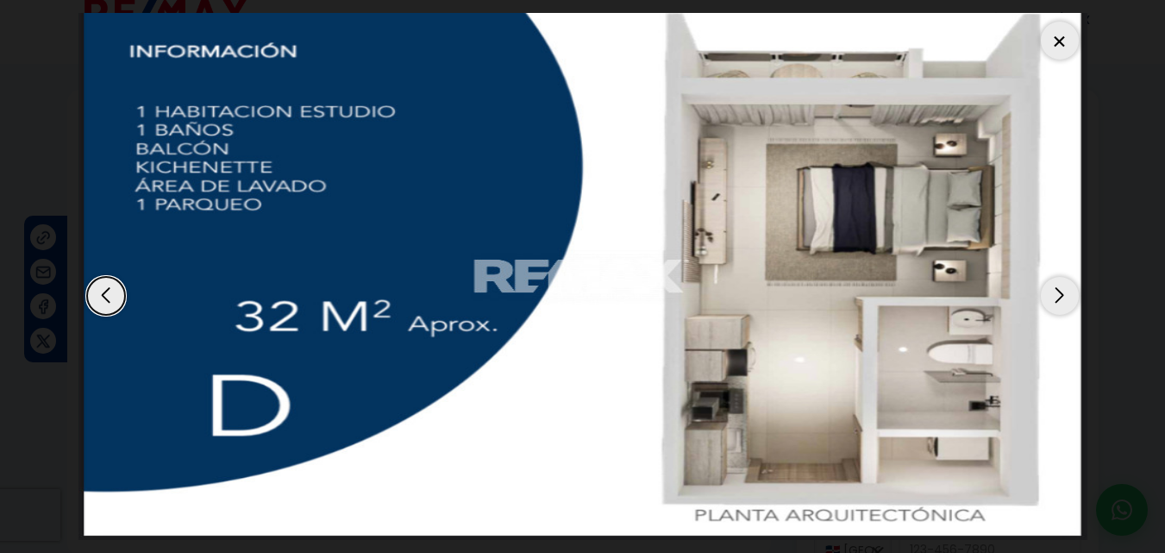
click at [1064, 294] on div "Next slide" at bounding box center [1060, 296] width 38 height 38
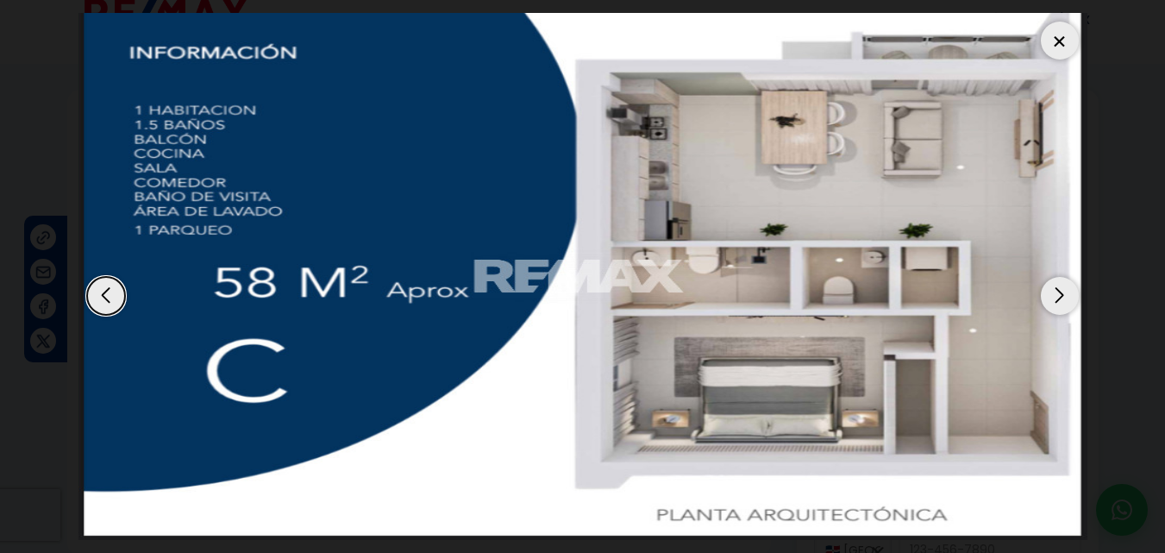
click at [1064, 294] on div "Next slide" at bounding box center [1060, 296] width 38 height 38
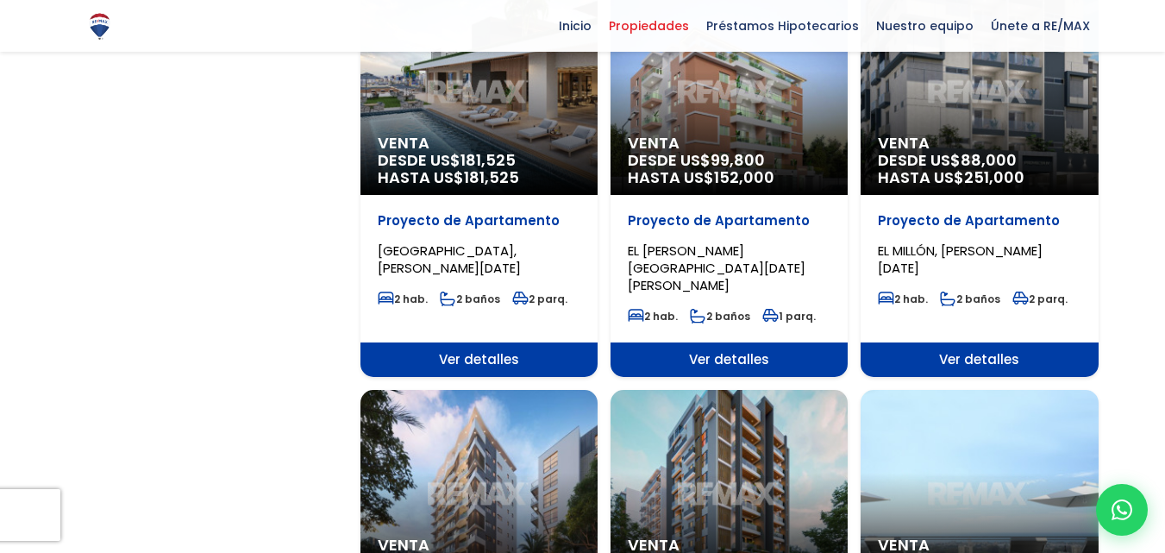
scroll to position [1466, 0]
